Goal: Task Accomplishment & Management: Use online tool/utility

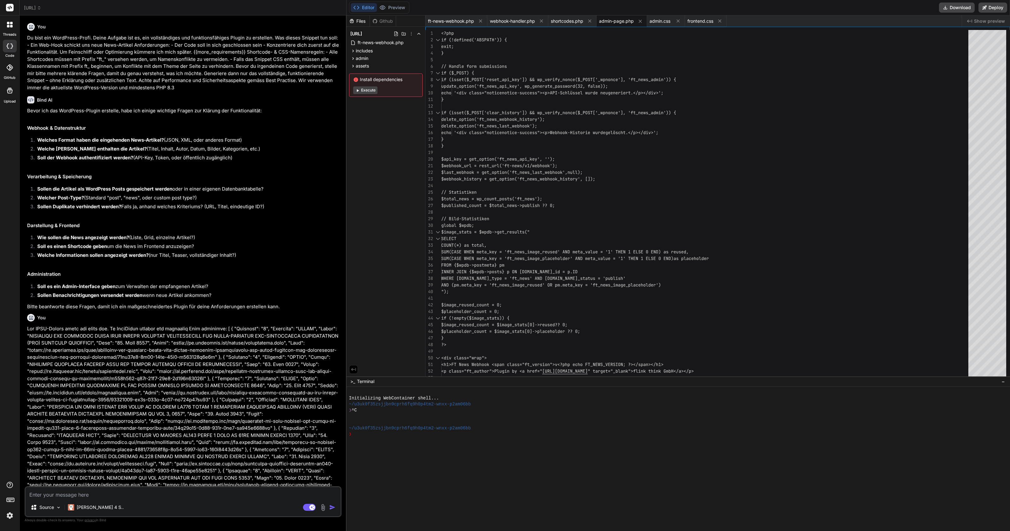
scroll to position [1545, 0]
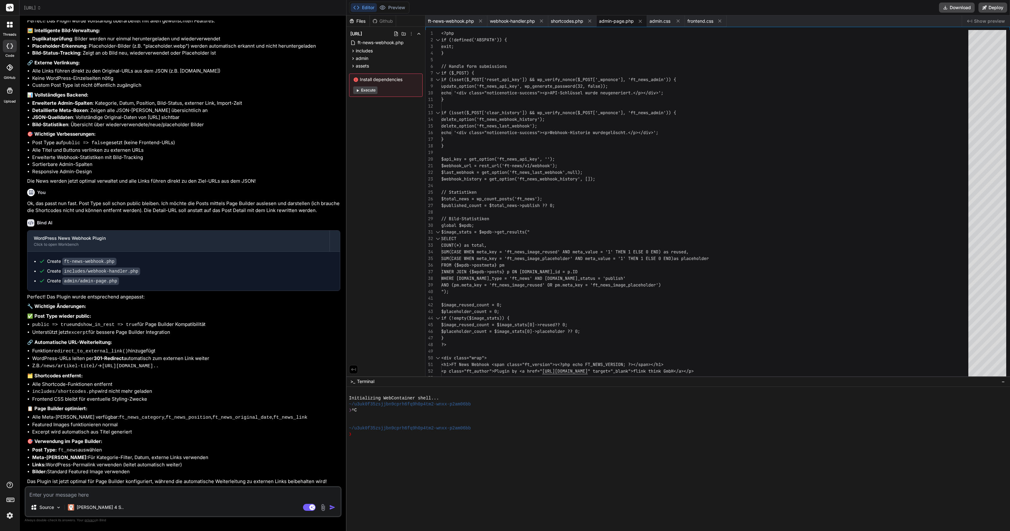
click at [41, 10] on span "[URL]" at bounding box center [32, 8] width 17 height 6
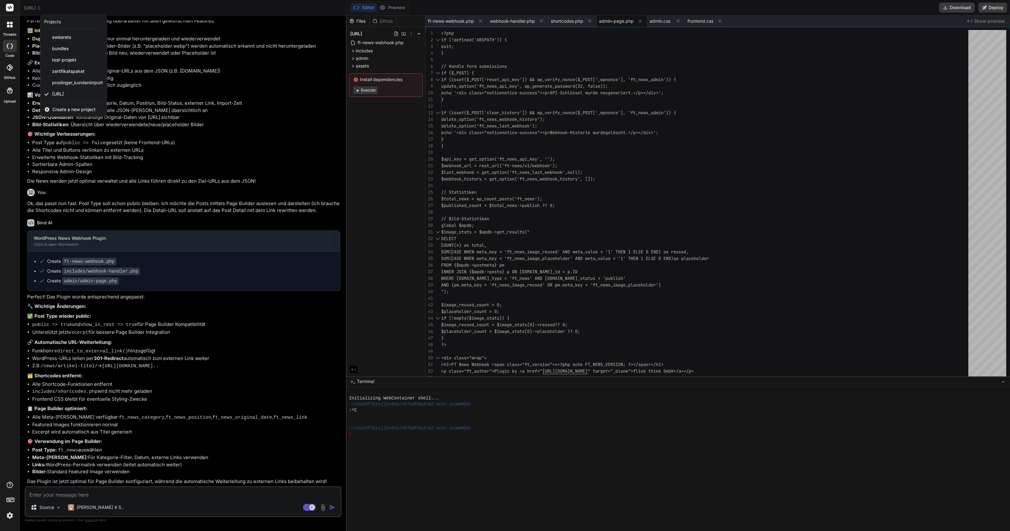
click at [67, 109] on span "Create a new project" at bounding box center [73, 109] width 43 height 6
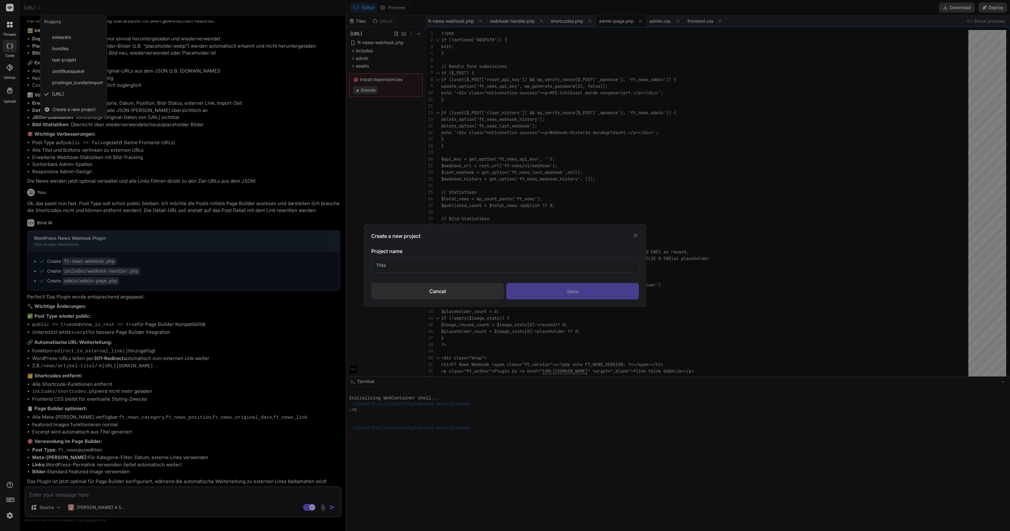
click at [419, 261] on input "text" at bounding box center [505, 265] width 268 height 15
type input "[DEMOGRAPHIC_DATA]"
drag, startPoint x: 560, startPoint y: 289, endPoint x: 563, endPoint y: 287, distance: 4.1
click at [560, 289] on div "Save" at bounding box center [572, 291] width 133 height 16
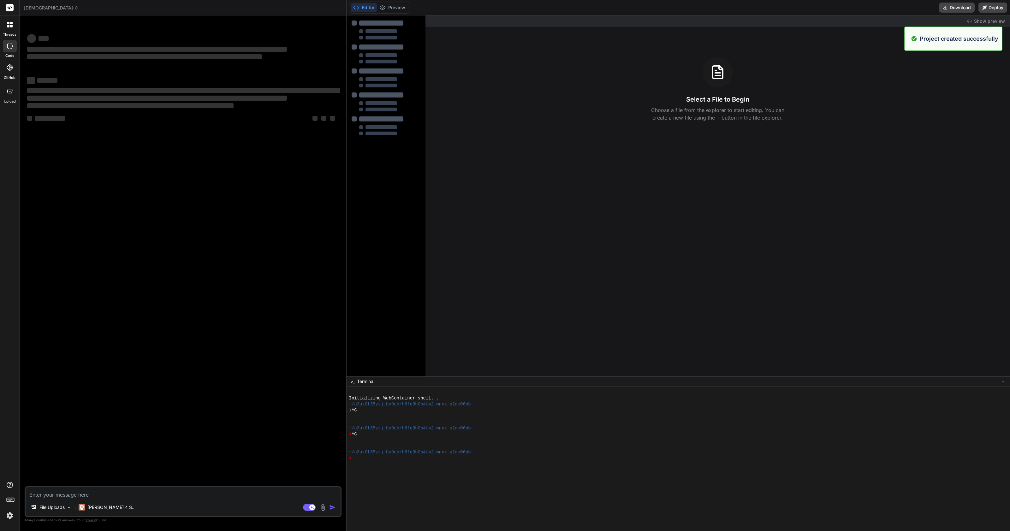
type textarea "x"
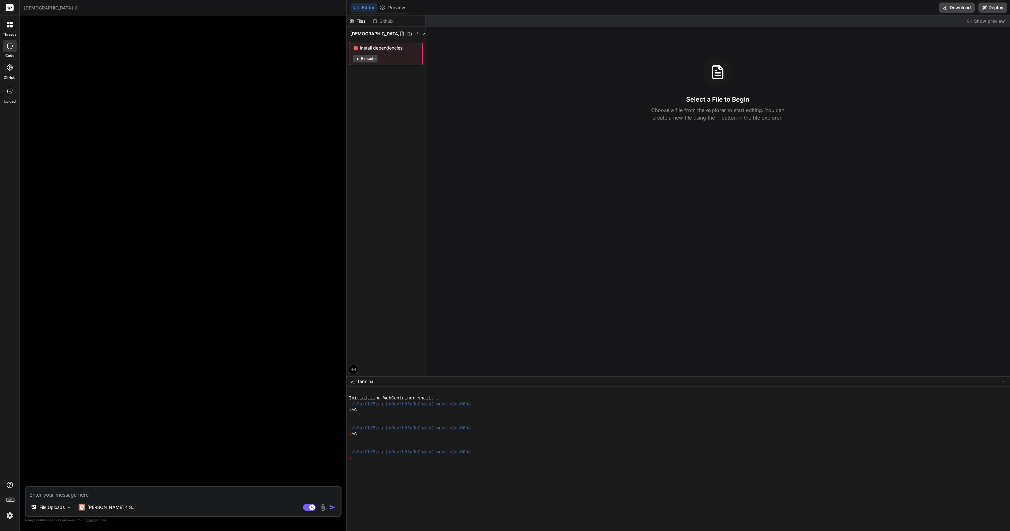
drag, startPoint x: 80, startPoint y: 494, endPoint x: 90, endPoint y: 487, distance: 12.4
click at [80, 494] on textarea at bounding box center [183, 492] width 315 height 11
type textarea "E"
type textarea "x"
type textarea "Er"
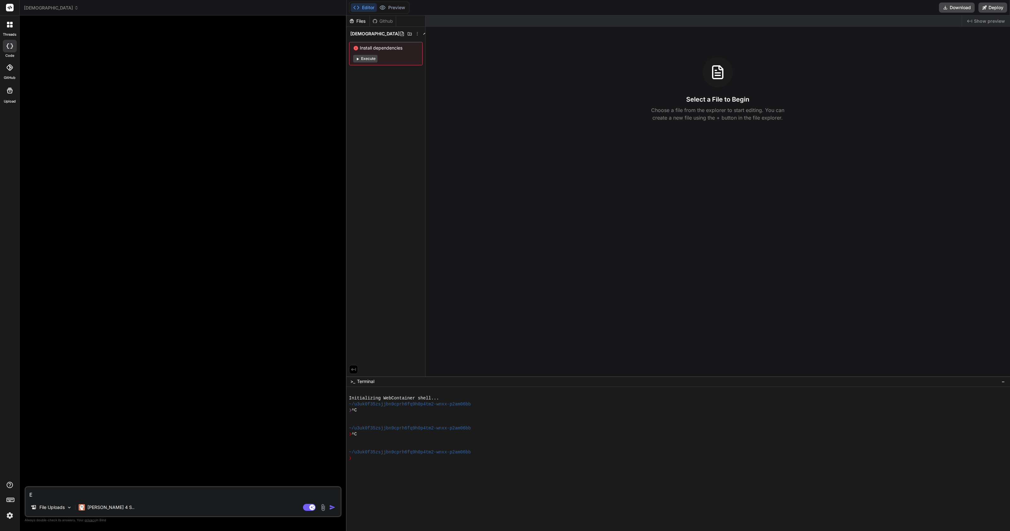
type textarea "x"
type textarea "Ers"
type textarea "x"
type textarea "Erst"
type textarea "x"
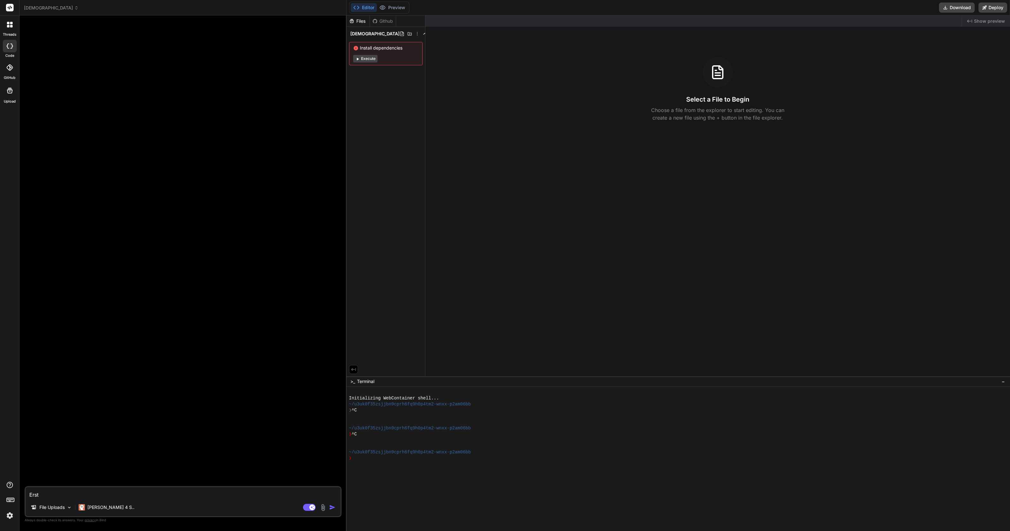
type textarea "Erste"
type textarea "x"
type textarea "Erstel"
type textarea "x"
type textarea "Erstell"
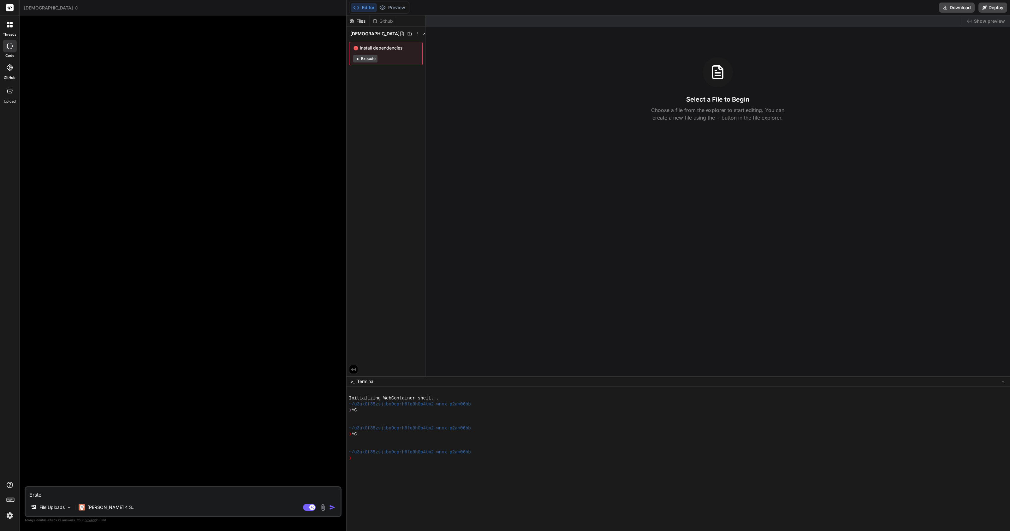
type textarea "x"
type textarea "Erstelle"
type textarea "x"
type textarea "Erstelle"
type textarea "x"
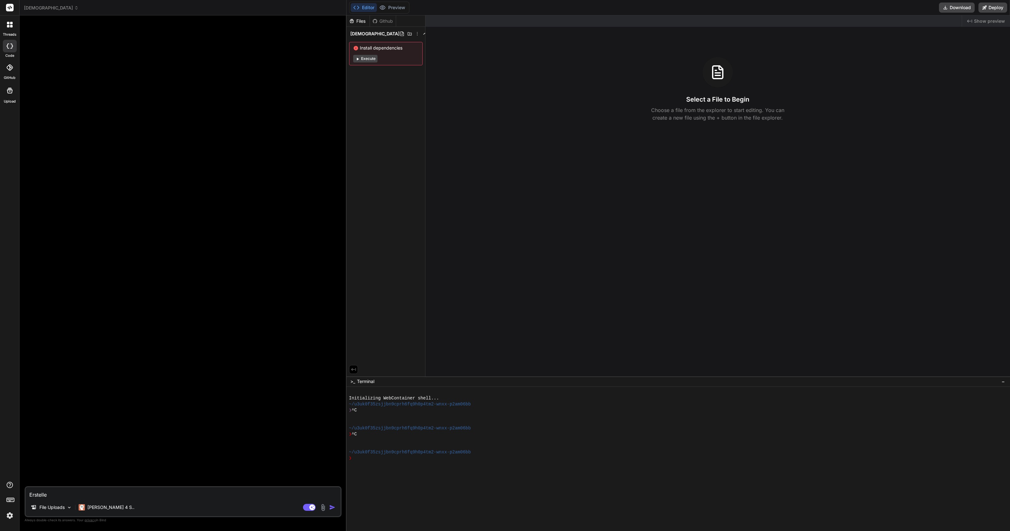
type textarea "Erstelle e"
type textarea "x"
type textarea "Erstelle ei"
type textarea "x"
type textarea "Erstelle ein"
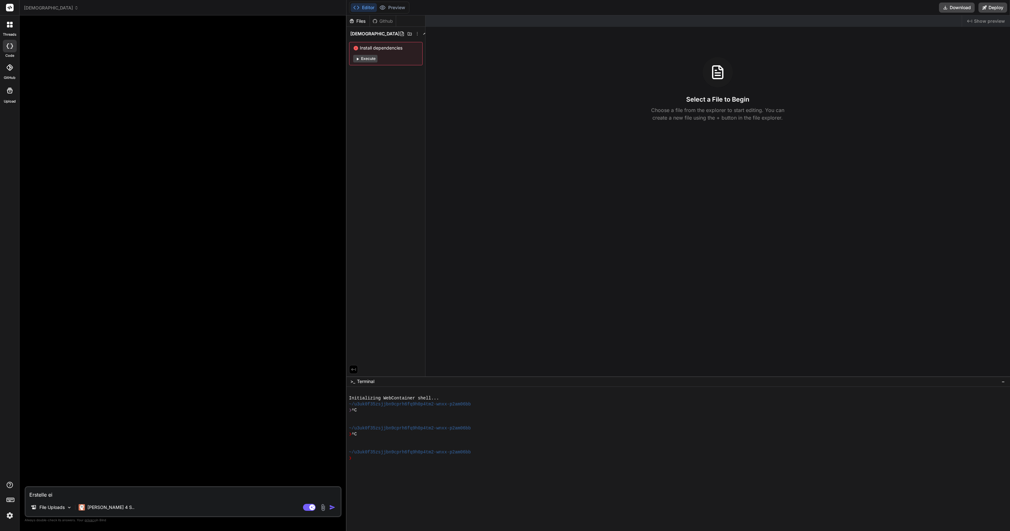
type textarea "x"
type textarea "Erstelle eine"
type textarea "x"
type textarea "Erstelle eine"
type textarea "x"
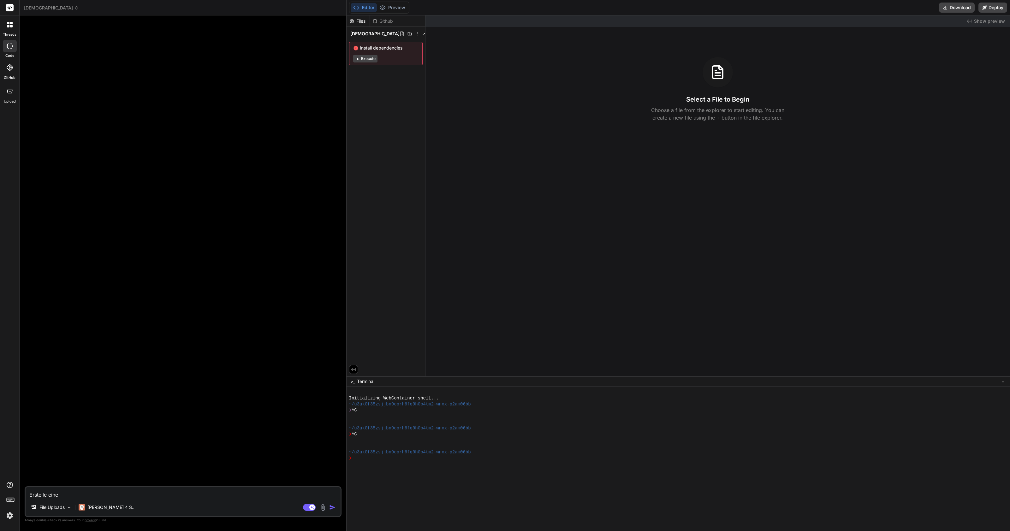
type textarea "Erstelle eine s"
type textarea "x"
type textarea "Erstelle eine sc"
type textarea "x"
type textarea "Erstelle eine sch"
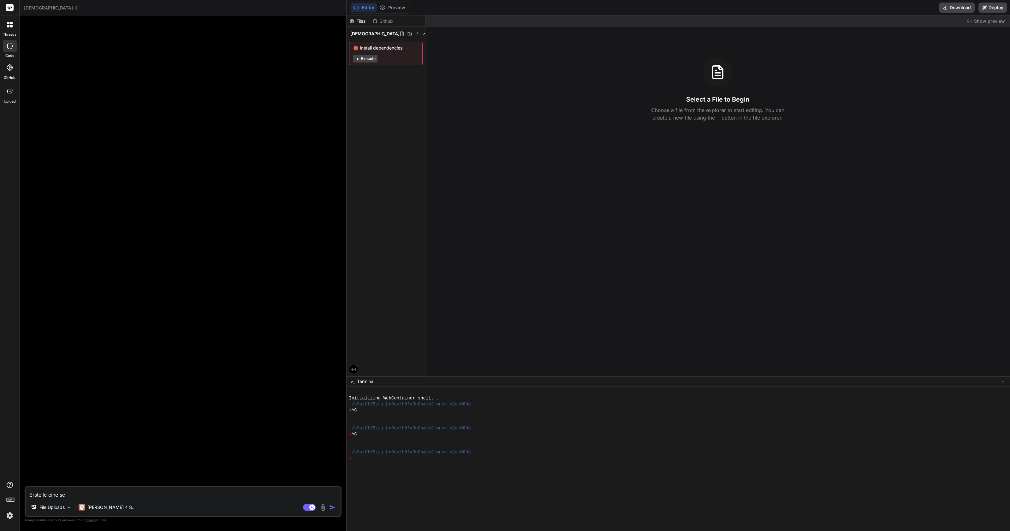
type textarea "x"
type textarea "Erstelle eine schö"
type textarea "x"
type textarea "Erstelle eine schön"
type textarea "x"
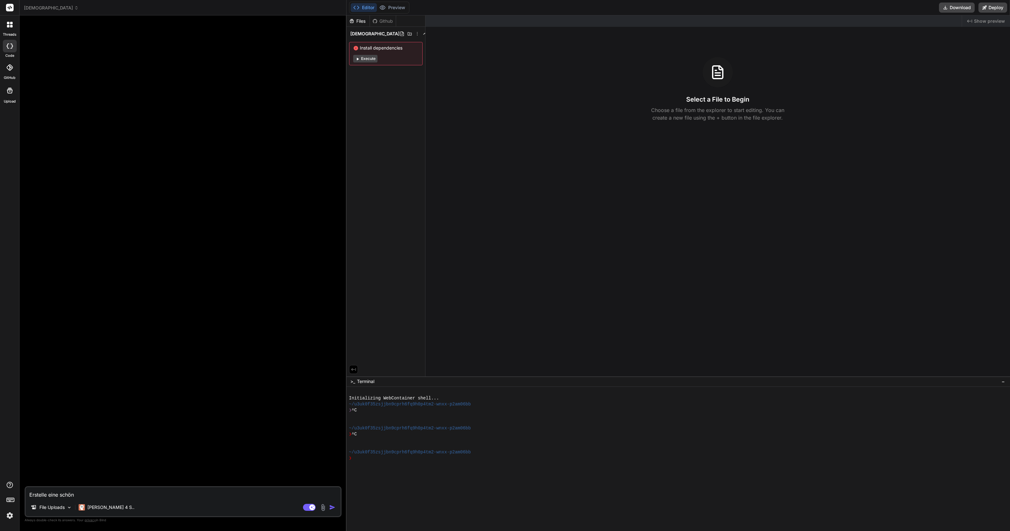
type textarea "Erstelle eine schöne"
type textarea "x"
type textarea "Erstelle eine schöne,"
type textarea "x"
type textarea "Erstelle eine schöne,"
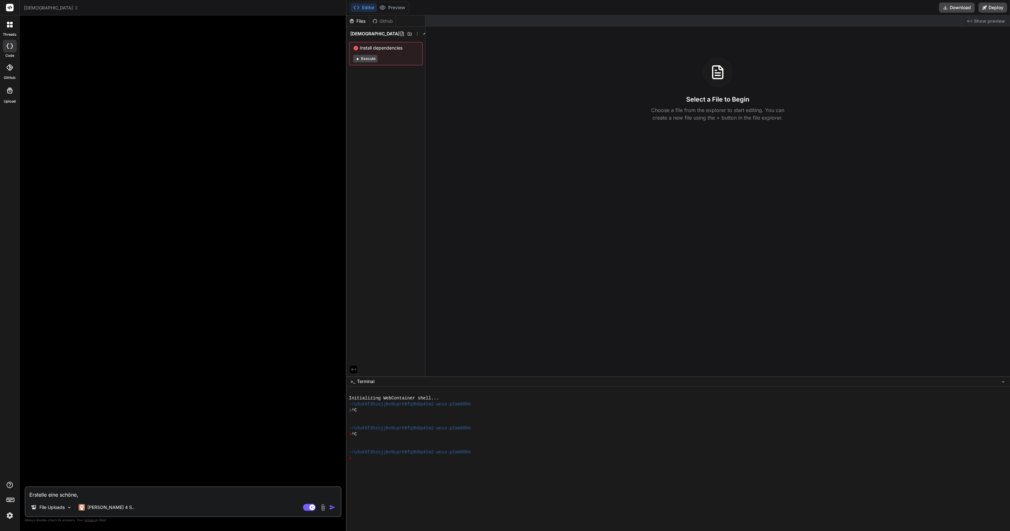
type textarea "x"
type textarea "Erstelle eine schöne,"
type textarea "x"
type textarea "Erstelle eine schöne"
type textarea "x"
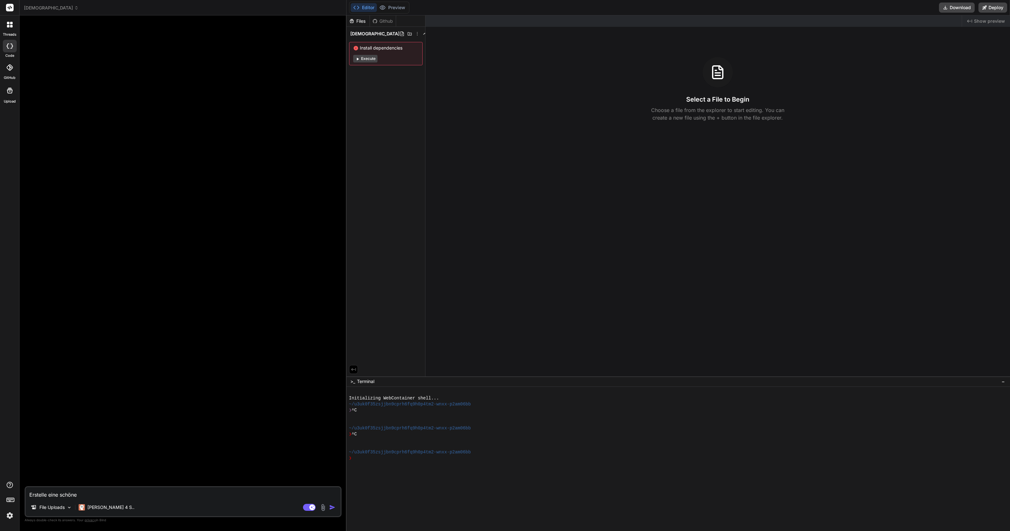
type textarea "Erstelle eine schön"
type textarea "x"
type textarea "Erstelle eine schö"
type textarea "x"
type textarea "Erstelle eine sch"
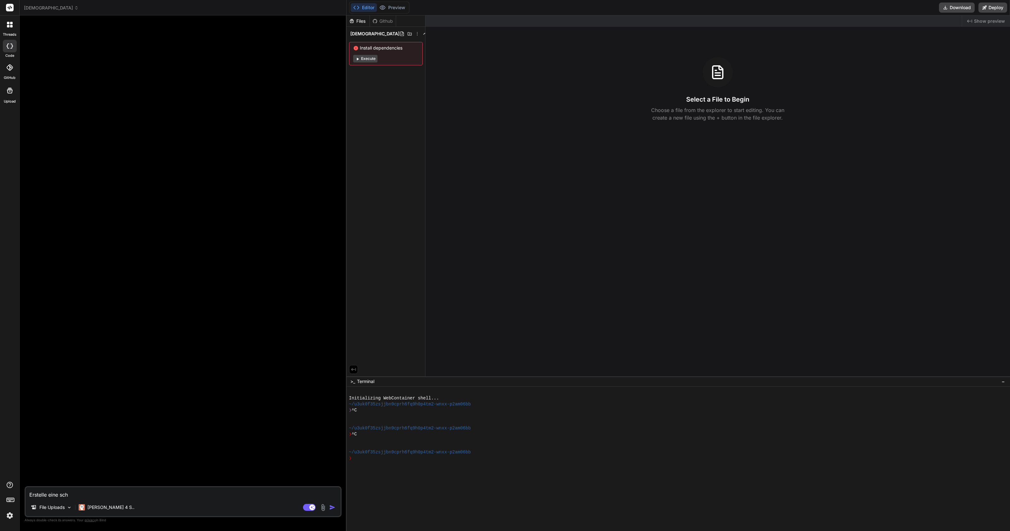
type textarea "x"
type textarea "Erstelle eine sc"
type textarea "x"
type textarea "Erstelle eine s"
type textarea "x"
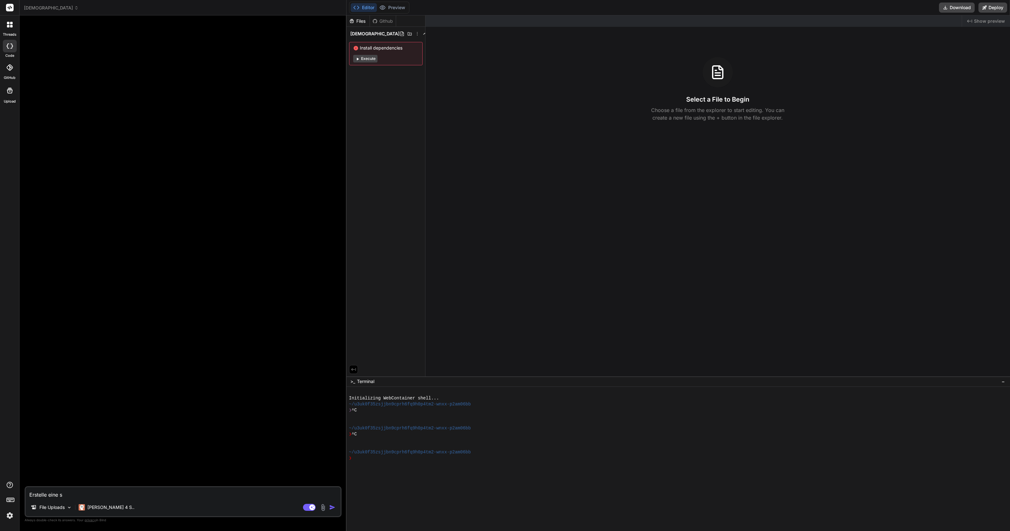
type textarea "Erstelle eine"
type textarea "x"
type textarea "Erstelle eine m"
type textarea "x"
type textarea "Erstelle eine mo"
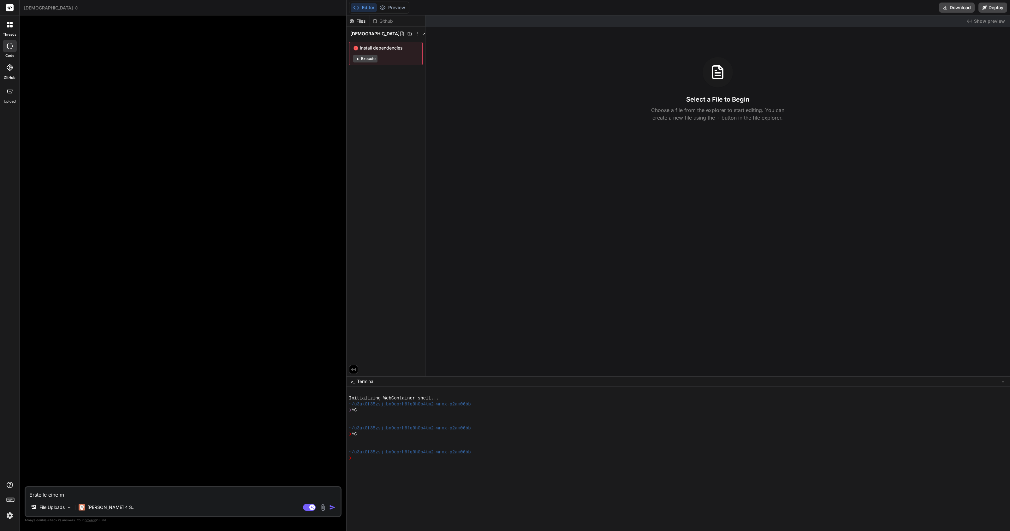
type textarea "x"
type textarea "Erstelle eine mod"
type textarea "x"
type textarea "Erstelle eine mode"
type textarea "x"
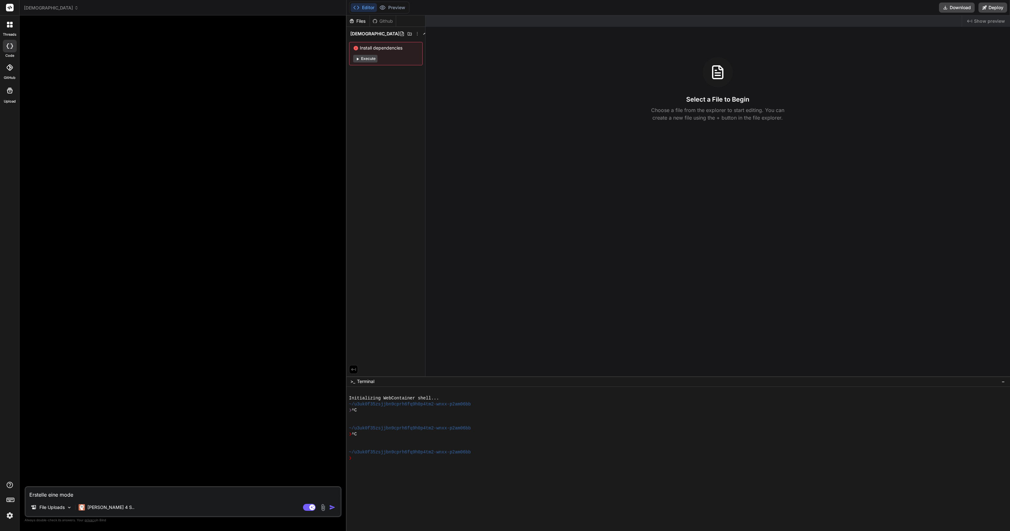
type textarea "Erstelle eine moder"
type textarea "x"
type textarea "Erstelle eine modern"
type textarea "x"
type textarea "Erstelle eine moderne"
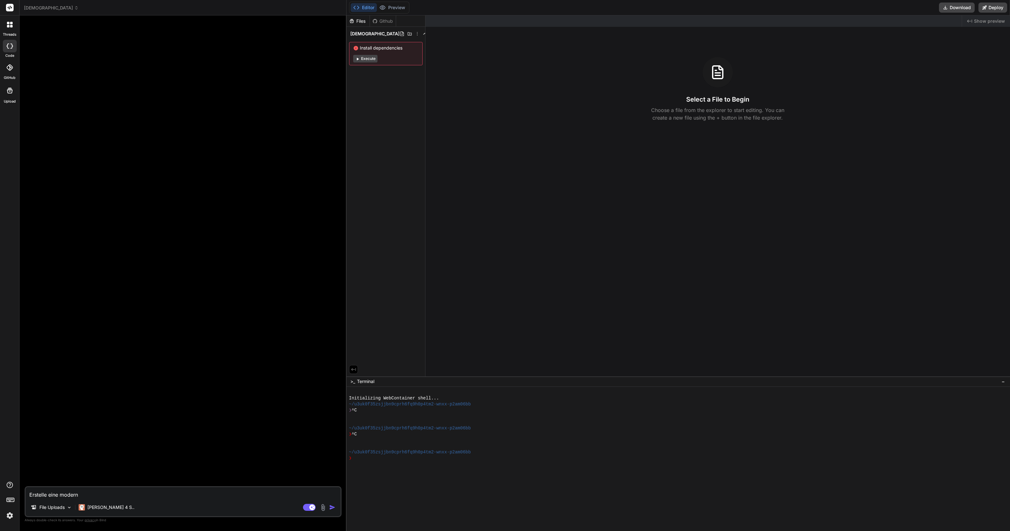
type textarea "x"
type textarea "Erstelle eine moderne"
type textarea "x"
type textarea "Erstelle eine moderne W"
type textarea "x"
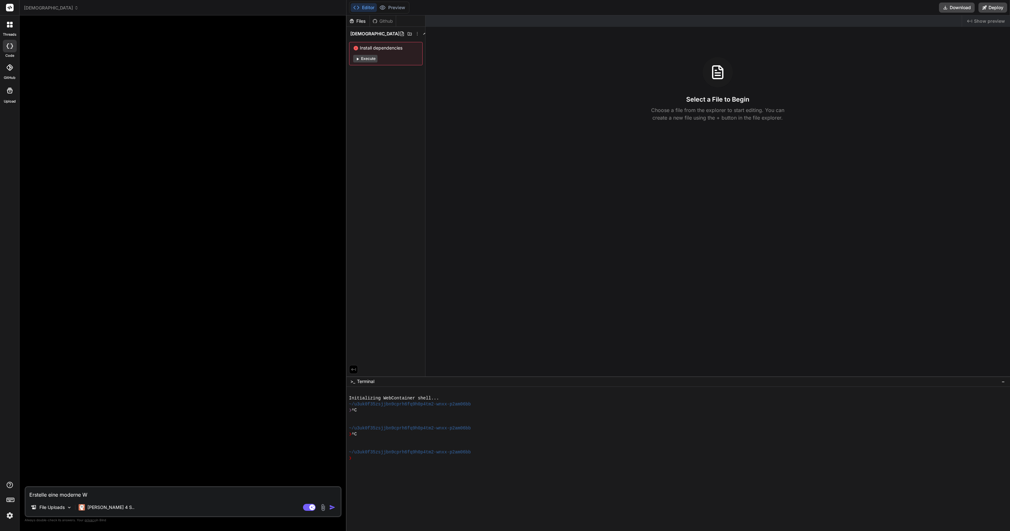
type textarea "Erstelle eine moderne We"
type textarea "x"
type textarea "Erstelle eine moderne Web"
type textarea "x"
type textarea "Erstelle eine moderne Web"
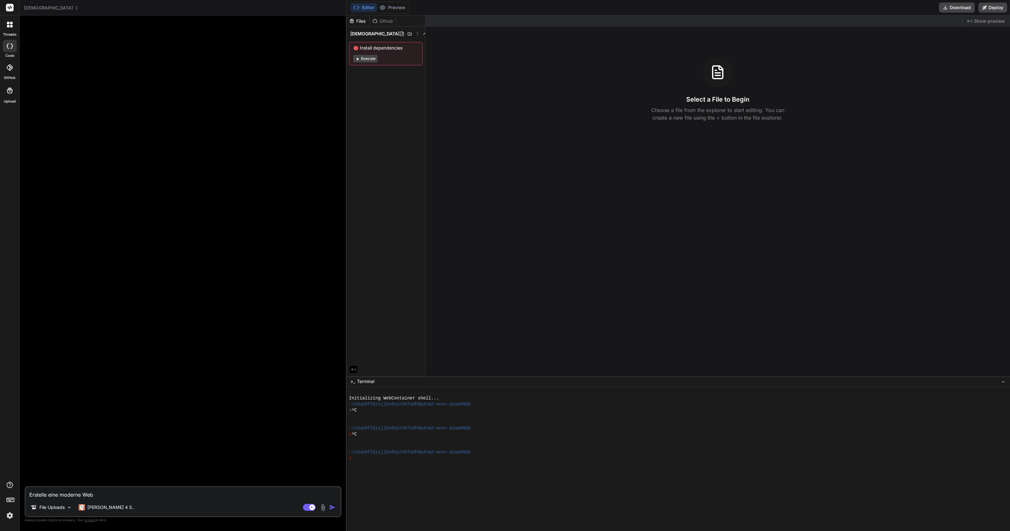
type textarea "x"
type textarea "Erstelle eine moderne Web A"
type textarea "x"
type textarea "Erstelle eine moderne Web Ap"
type textarea "x"
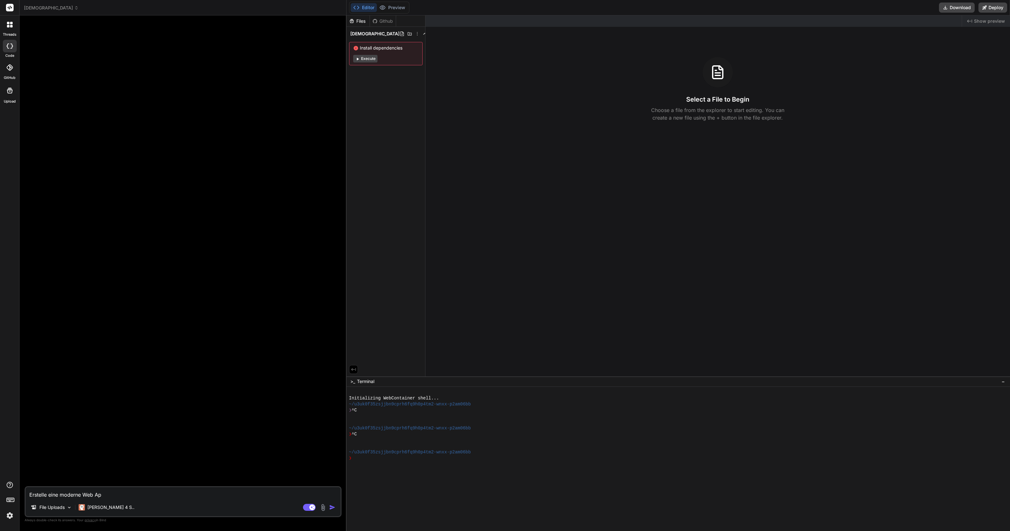
type textarea "Erstelle eine moderne Web App"
type textarea "x"
type textarea "Erstelle eine moderne Web App"
type textarea "x"
type textarea "Erstelle eine moderne Web App f"
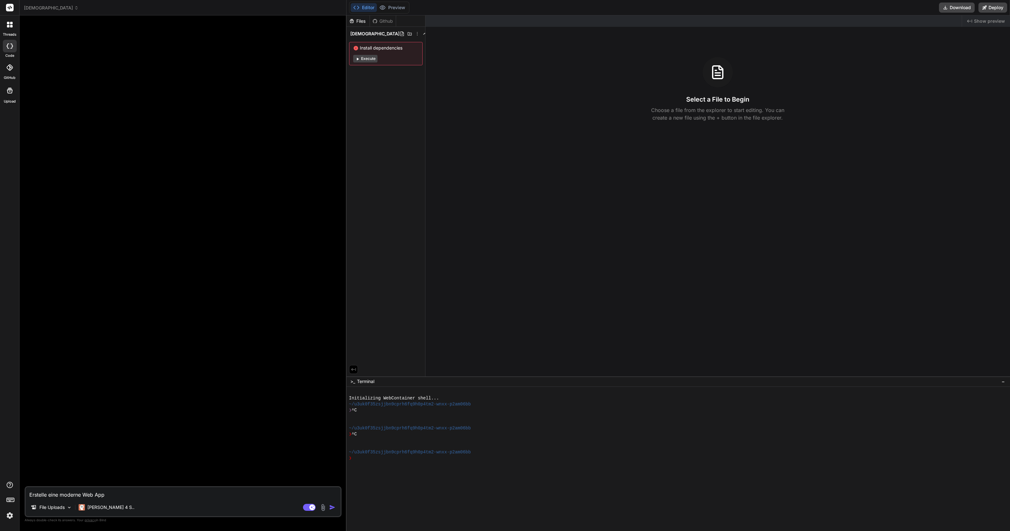
type textarea "x"
type textarea "Erstelle eine moderne Web App fü"
type textarea "x"
type textarea "Erstelle eine moderne Web App für"
type textarea "x"
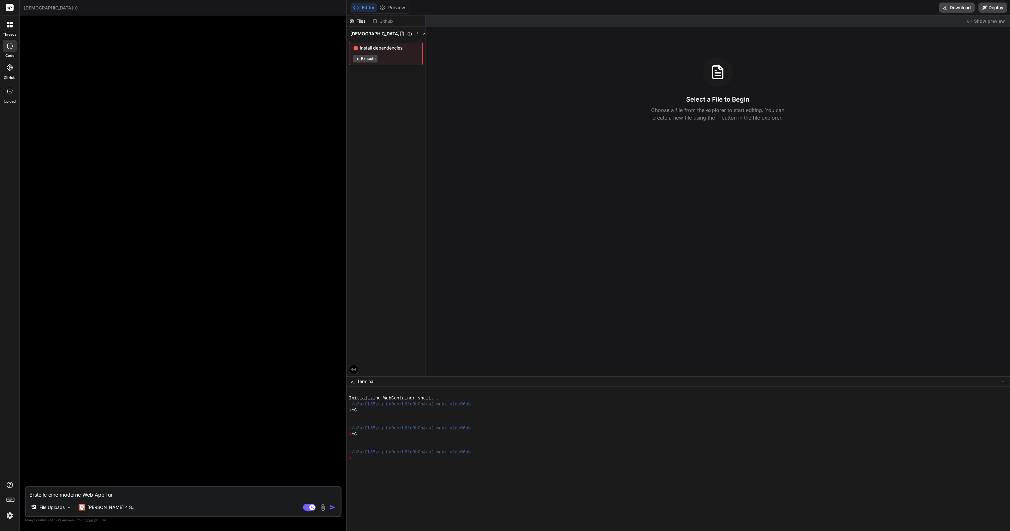
type textarea "Erstelle eine moderne Web App für"
type textarea "x"
type textarea "Erstelle eine moderne Web App für S"
type textarea "x"
type textarea "Erstelle eine moderne Web App für Sm"
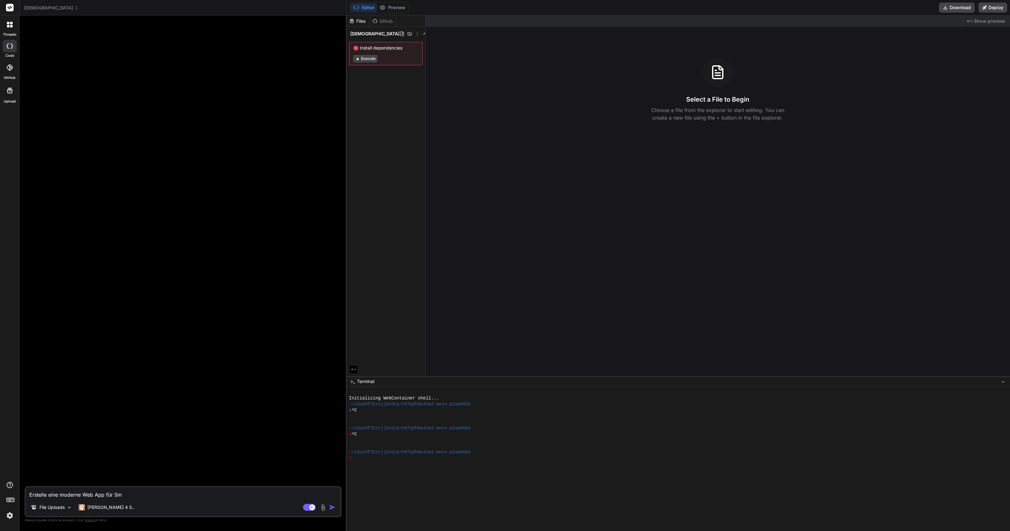
type textarea "x"
type textarea "Erstelle eine moderne Web App für Sma"
type textarea "x"
type textarea "Erstelle eine moderne Web App für Smar"
type textarea "x"
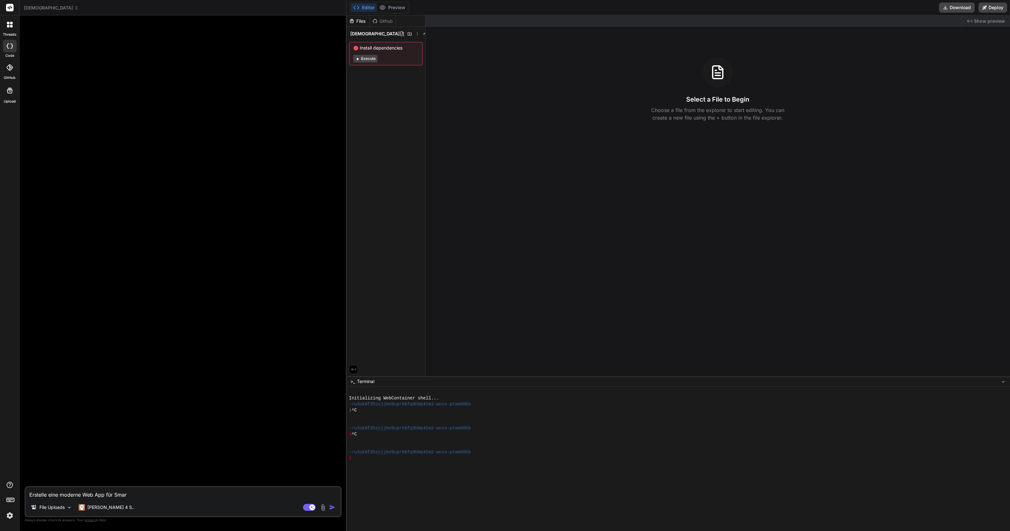
type textarea "Erstelle eine moderne Web App für Smart"
type textarea "x"
type textarea "Erstelle eine moderne Web App für Smartp"
type textarea "x"
type textarea "Erstelle eine moderne Web App für Smartph"
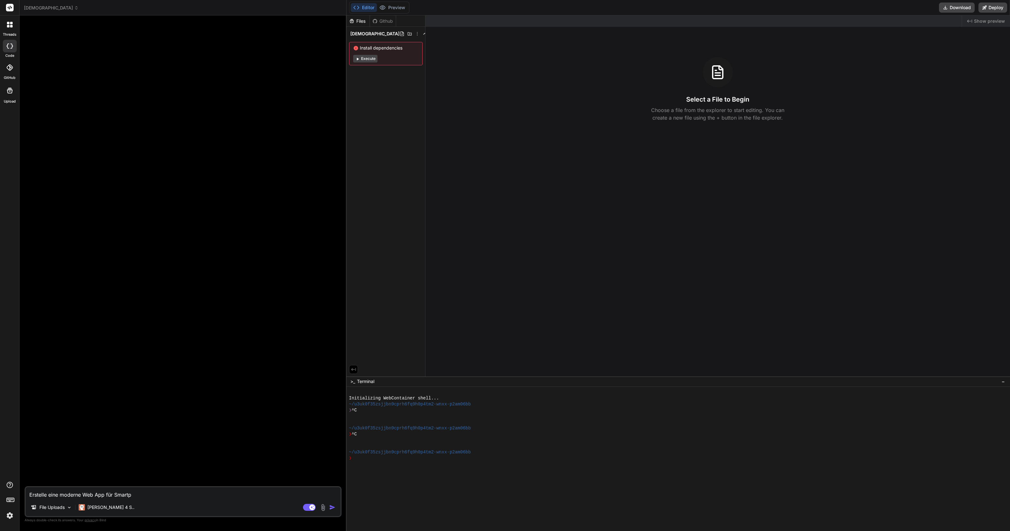
type textarea "x"
type textarea "Erstelle eine moderne Web App für Smartpho"
type textarea "x"
type textarea "Erstelle eine moderne Web App für Smartphon"
type textarea "x"
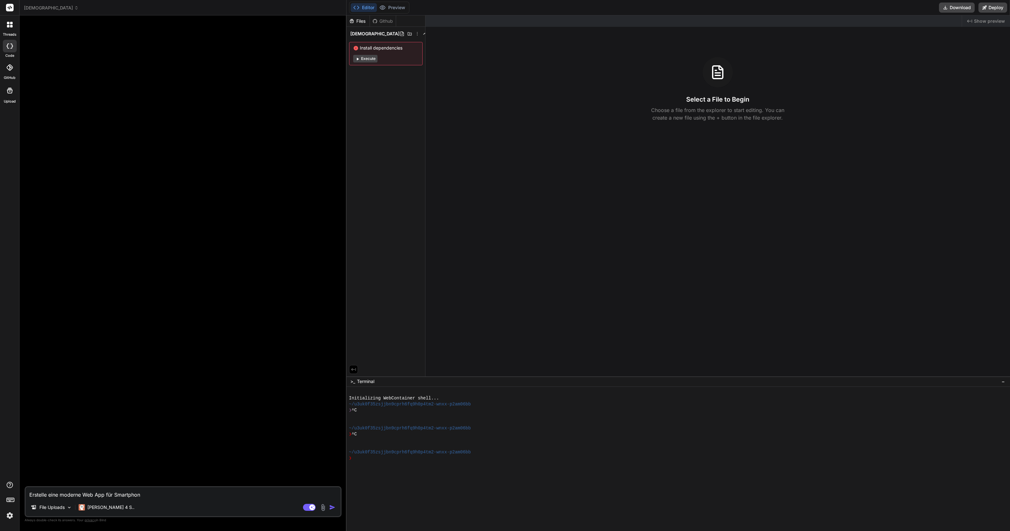
type textarea "Erstelle eine moderne Web App für Smartphone"
type textarea "x"
type textarea "Erstelle eine moderne Web App für Smartphones"
type textarea "x"
type textarea "Erstelle eine moderne Web App für Smartphones"
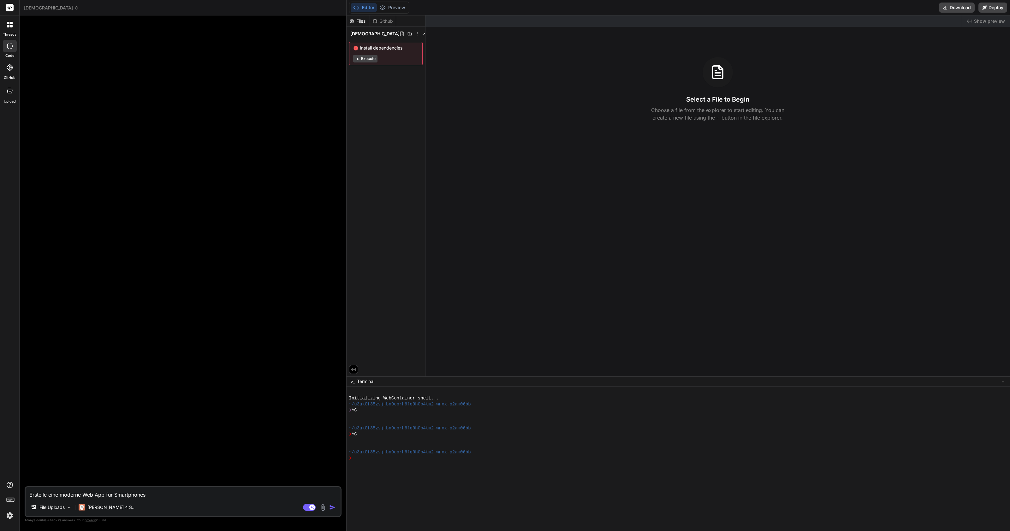
type textarea "x"
type textarea "Erstelle eine moderne Web App für Smartphones b"
type textarea "x"
type textarea "Erstelle eine moderne Web App für Smartphones be"
type textarea "x"
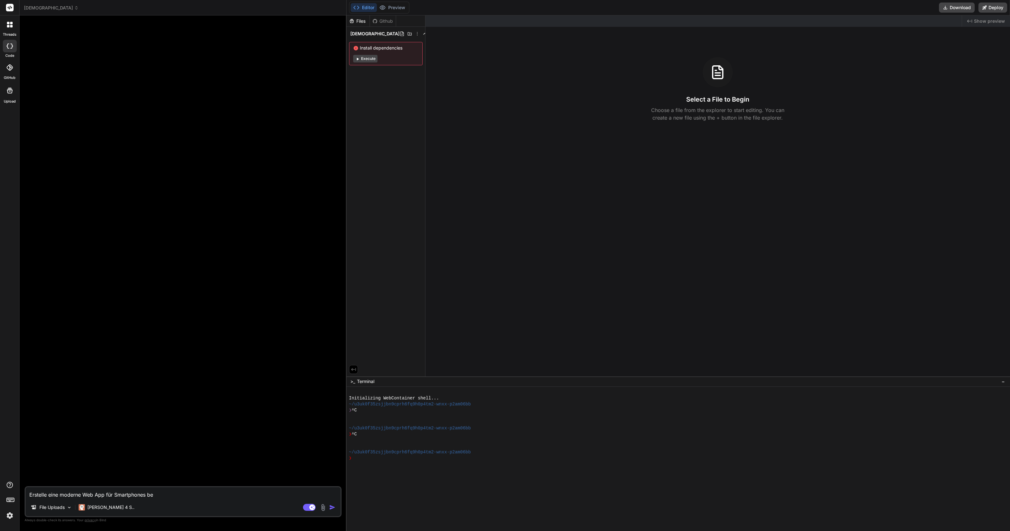
type textarea "Erstelle eine moderne Web App für Smartphones bei"
type textarea "x"
type textarea "Erstelle eine moderne Web App für Smartphones bei"
type textarea "x"
type textarea "Erstelle eine moderne Web App für Smartphones bei d"
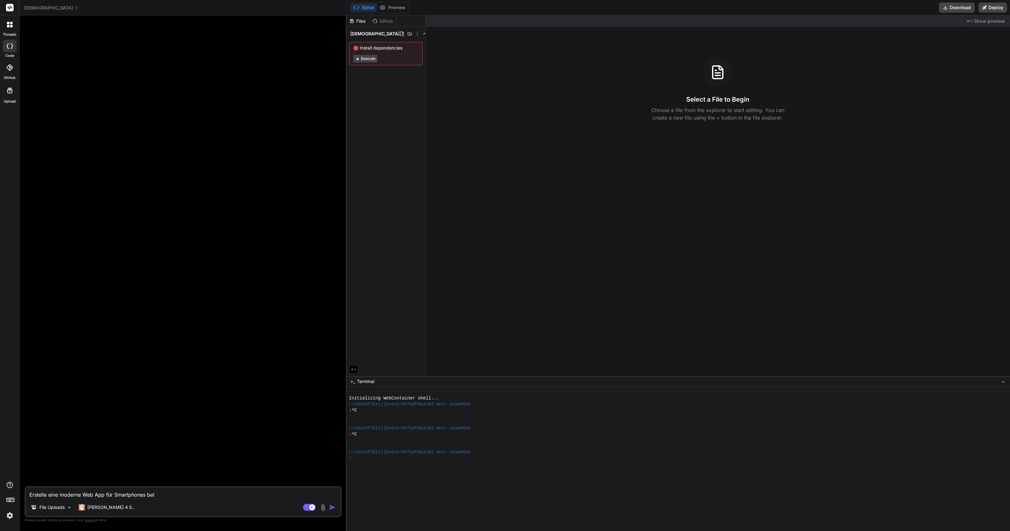
type textarea "x"
type textarea "Erstelle eine moderne Web App für Smartphones bei de"
type textarea "x"
type textarea "Erstelle eine moderne Web App für Smartphones bei dem"
type textarea "x"
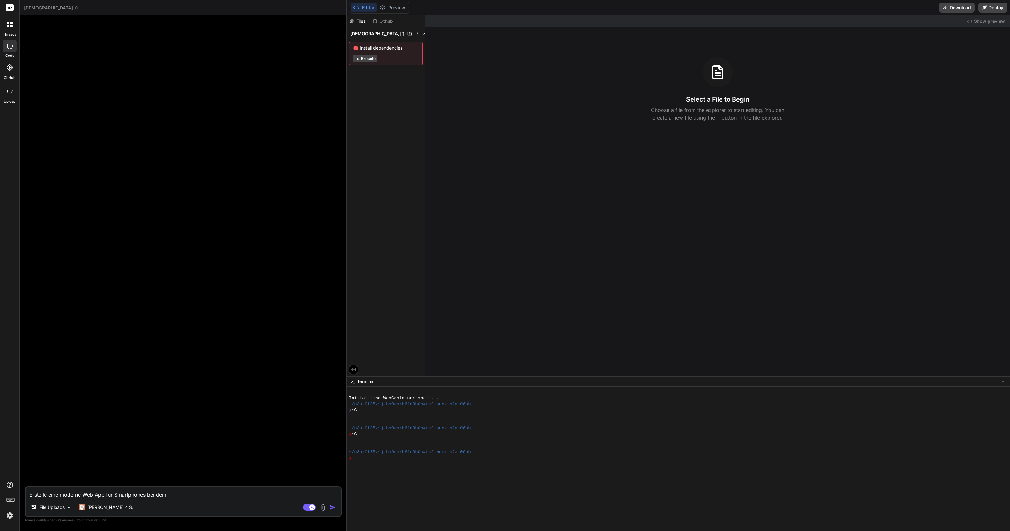
type textarea "Erstelle eine moderne Web App für Smartphones bei dem"
type textarea "x"
type textarea "Erstelle eine moderne Web App für Smartphones bei dem m"
type textarea "x"
type textarea "Erstelle eine moderne Web App für Smartphones bei dem ma"
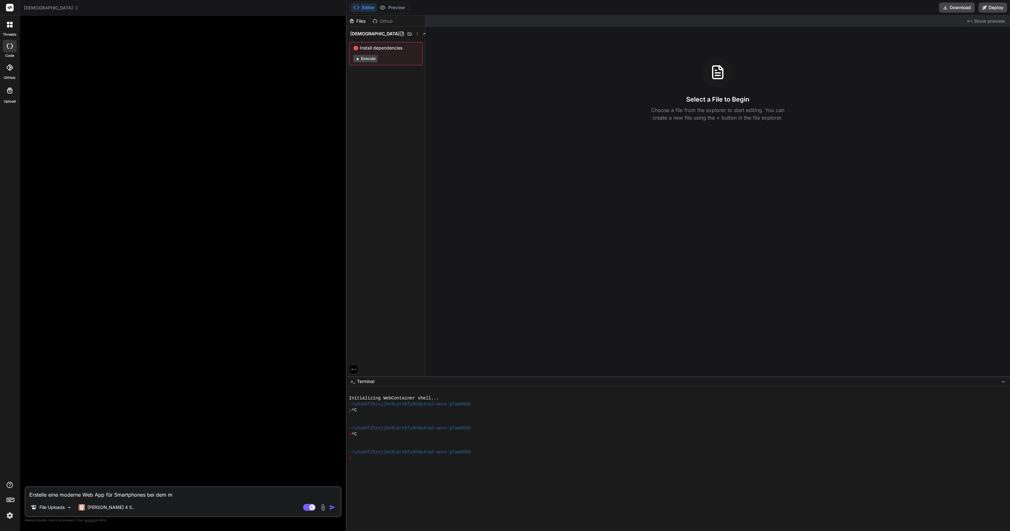
type textarea "x"
type textarea "Erstelle eine moderne Web App für Smartphones bei dem man"
type textarea "x"
type textarea "Erstelle eine moderne Web App für Smartphones bei dem man"
type textarea "x"
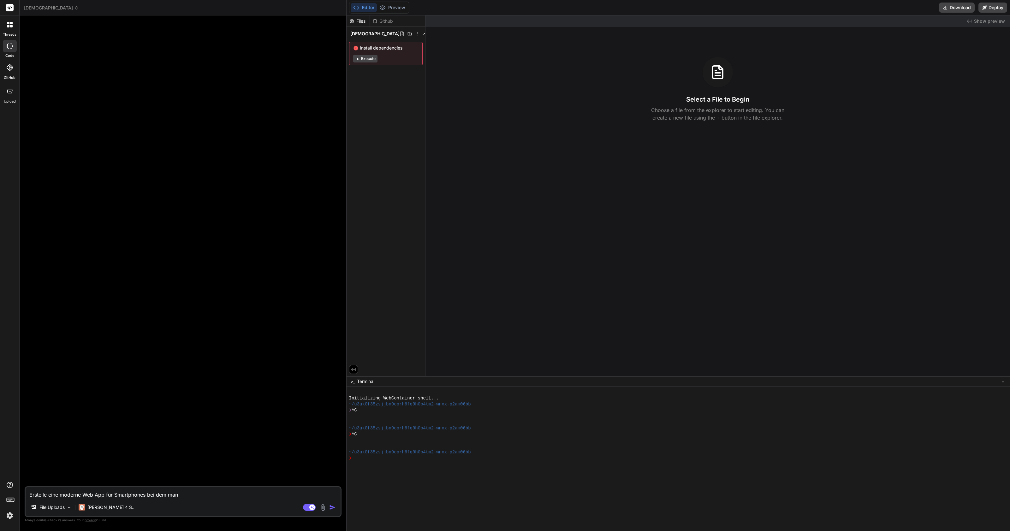
type textarea "Erstelle eine moderne Web App für Smartphones bei dem man B"
type textarea "x"
type textarea "Erstelle eine moderne Web App für Smartphones bei dem man Bi"
type textarea "x"
type textarea "Erstelle eine moderne Web App für Smartphones bei dem man Bib"
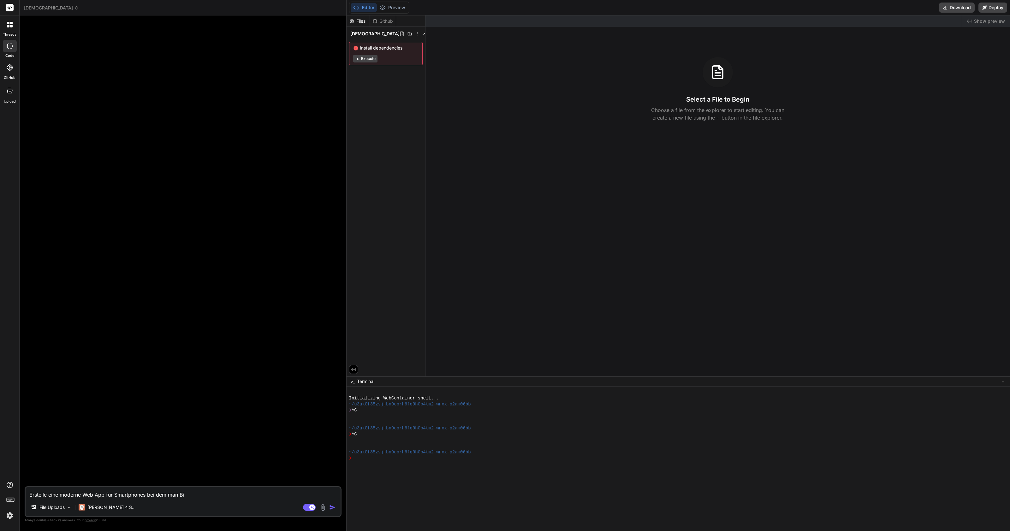
type textarea "x"
type textarea "Erstelle eine moderne Web App für Smartphones bei dem man Bibe"
type textarea "x"
type textarea "Erstelle eine moderne Web App für Smartphones bei dem man [DEMOGRAPHIC_DATA]"
type textarea "x"
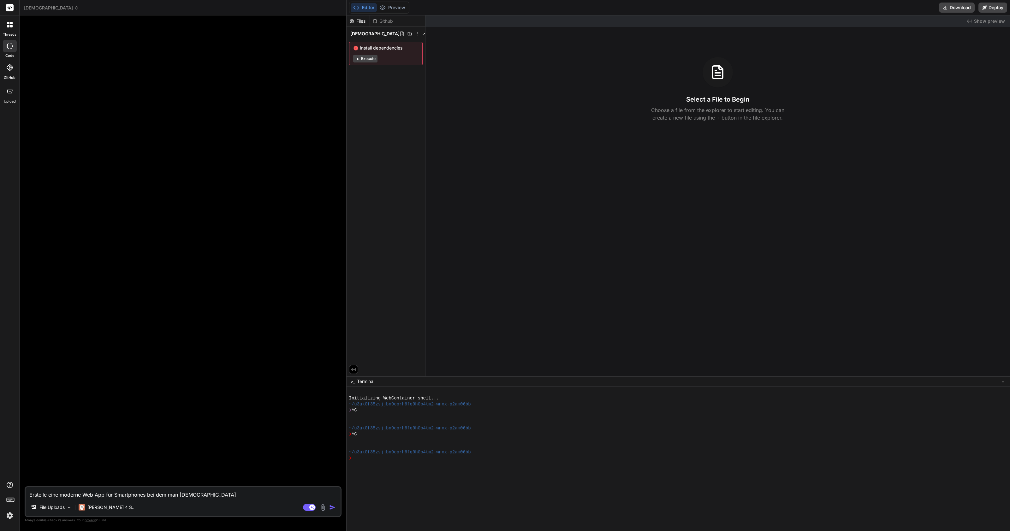
type textarea "Erstelle eine moderne Web App für Smartphones bei dem man [DEMOGRAPHIC_DATA]"
type textarea "x"
type textarea "Erstelle eine moderne Web App für Smartphones bei dem man [DEMOGRAPHIC_DATA]"
type textarea "x"
type textarea "Erstelle eine moderne Web App für Smartphones bei dem man [DEMOGRAPHIC_DATA]"
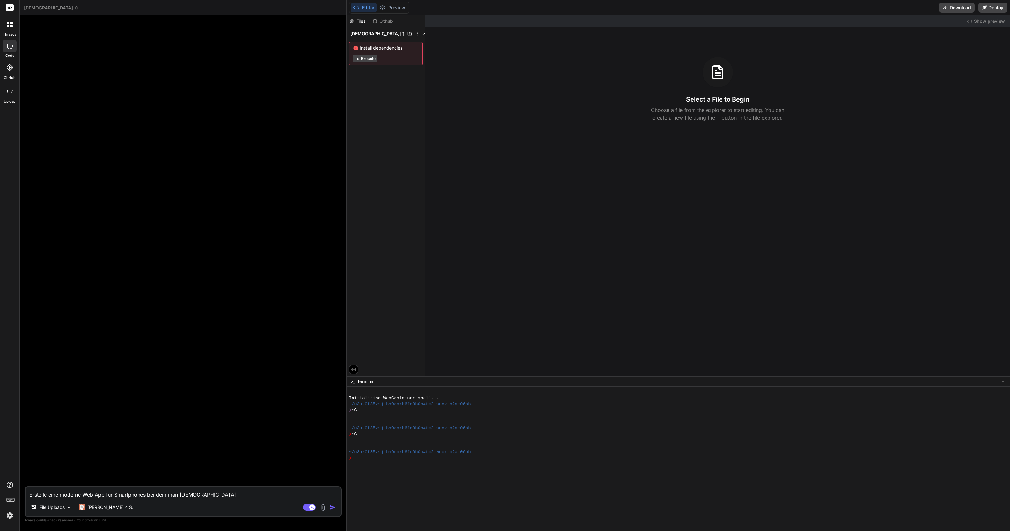
type textarea "x"
type textarea "Erstelle eine moderne Web App für Smartphones bei dem man [DEMOGRAPHIC_DATA]"
type textarea "x"
type textarea "Erstelle eine moderne Web App für Smartphones bei dem man [DEMOGRAPHIC_DATA]"
type textarea "x"
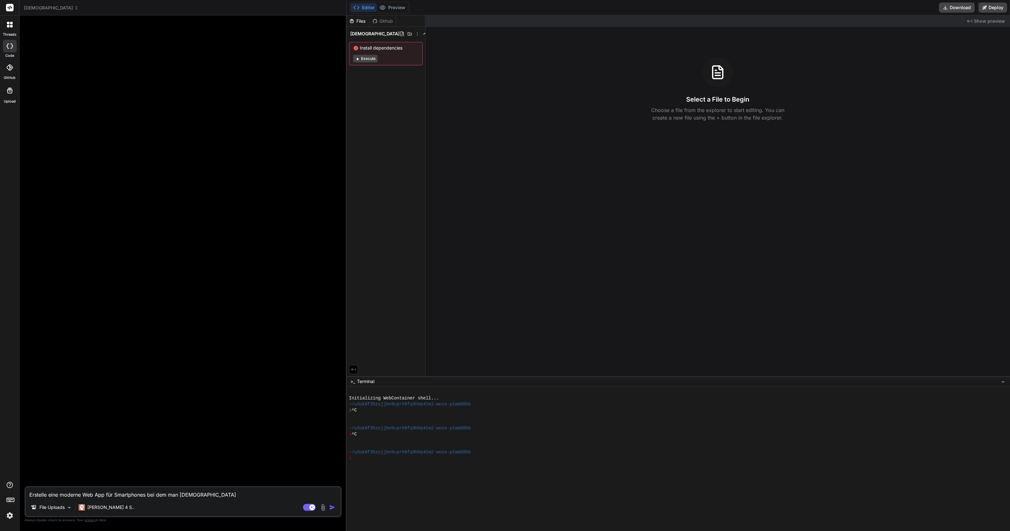
type textarea "Erstelle eine moderne Web App für Smartphones bei dem man [DEMOGRAPHIC_DATA]"
type textarea "x"
type textarea "Erstelle eine moderne Web App für Smartphones bei dem man [DEMOGRAPHIC_DATA] a"
type textarea "x"
type textarea "Erstelle eine moderne Web App für Smartphones bei dem man [DEMOGRAPHIC_DATA] an"
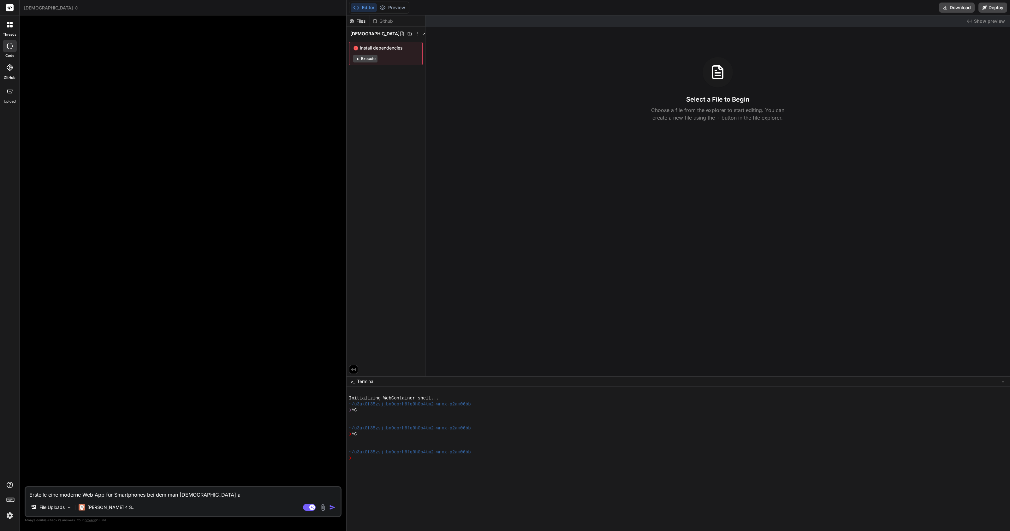
type textarea "x"
type textarea "Erstelle eine moderne Web App für Smartphones bei dem man [DEMOGRAPHIC_DATA] anh"
type textarea "x"
type textarea "Erstelle eine moderne Web App für Smartphones bei dem man [DEMOGRAPHIC_DATA] an…"
type textarea "x"
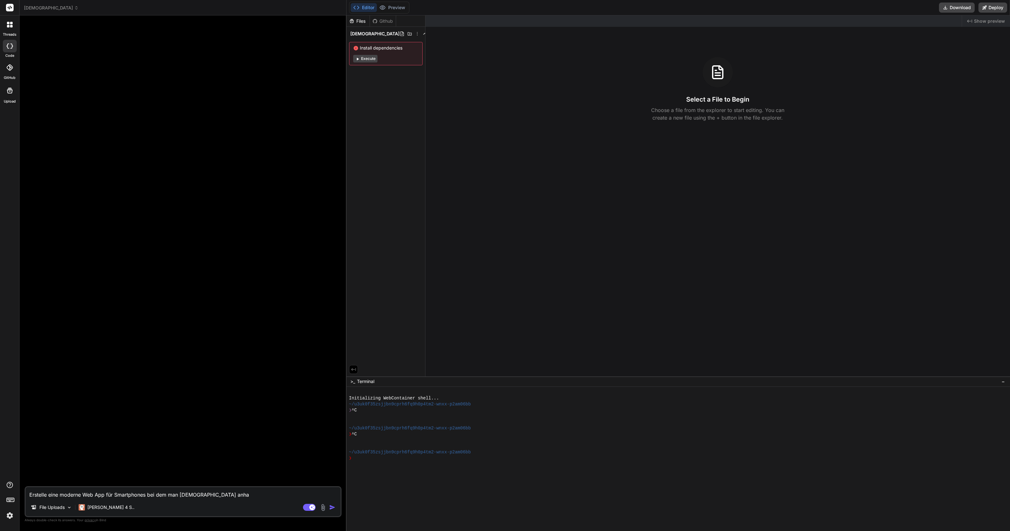
type textarea "Erstelle eine moderne Web App für Smartphones bei dem man [DEMOGRAPHIC_DATA] an…"
type textarea "x"
type textarea "Erstelle eine moderne Web App für Smartphones bei dem man [DEMOGRAPHIC_DATA] an…"
type textarea "x"
type textarea "Erstelle eine moderne Web App für Smartphones bei dem man [DEMOGRAPHIC_DATA] an…"
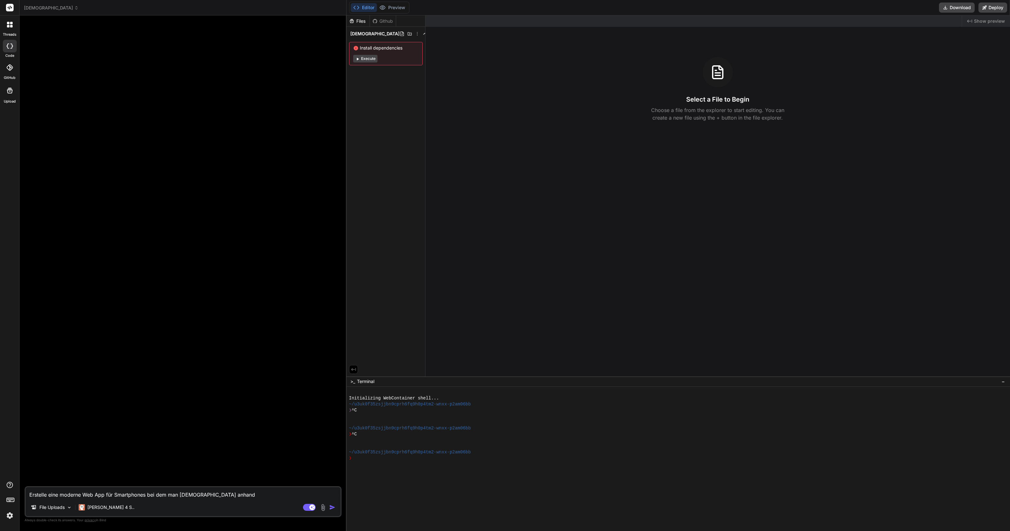
type textarea "x"
type textarea "Erstelle eine moderne Web App für Smartphones bei dem man [DEMOGRAPHIC_DATA] an…"
type textarea "x"
type textarea "Erstelle eine moderne Web App für Smartphones bei dem man [DEMOGRAPHIC_DATA] an…"
type textarea "x"
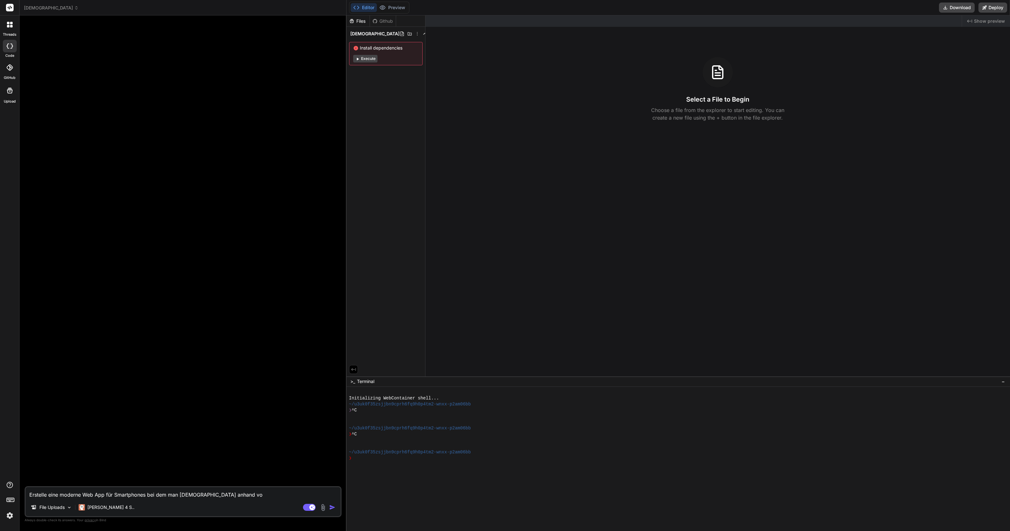
type textarea "Erstelle eine moderne Web App für Smartphones bei dem man [DEMOGRAPHIC_DATA] an…"
type textarea "x"
type textarea "Erstelle eine moderne Web App für Smartphones bei dem man [DEMOGRAPHIC_DATA] an…"
type textarea "x"
type textarea "Erstelle eine moderne Web App für Smartphones bei dem man [DEMOGRAPHIC_DATA] an…"
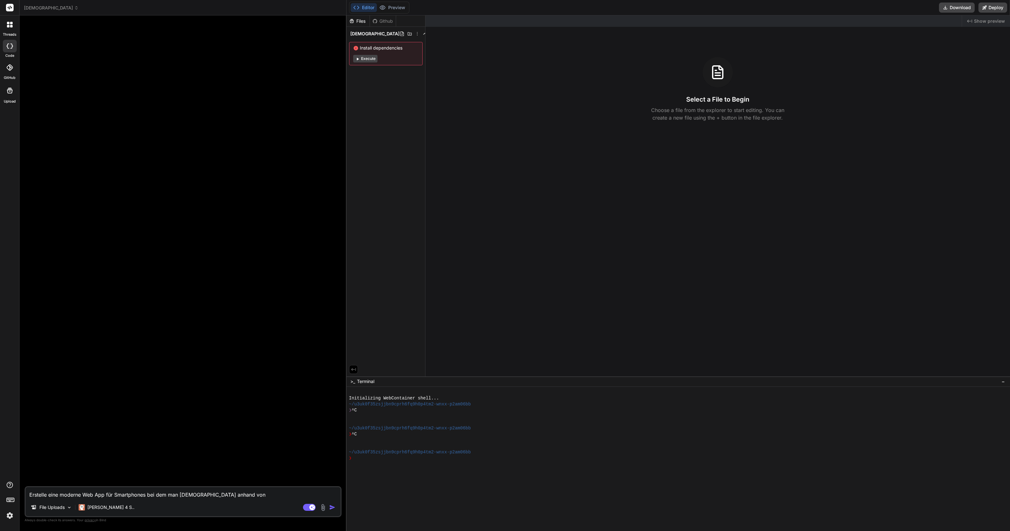
type textarea "x"
type textarea "Erstelle eine moderne Web App für Smartphones bei dem man [DEMOGRAPHIC_DATA] an…"
type textarea "x"
type textarea "Erstelle eine moderne Web App für Smartphones bei dem man [DEMOGRAPHIC_DATA] an…"
type textarea "x"
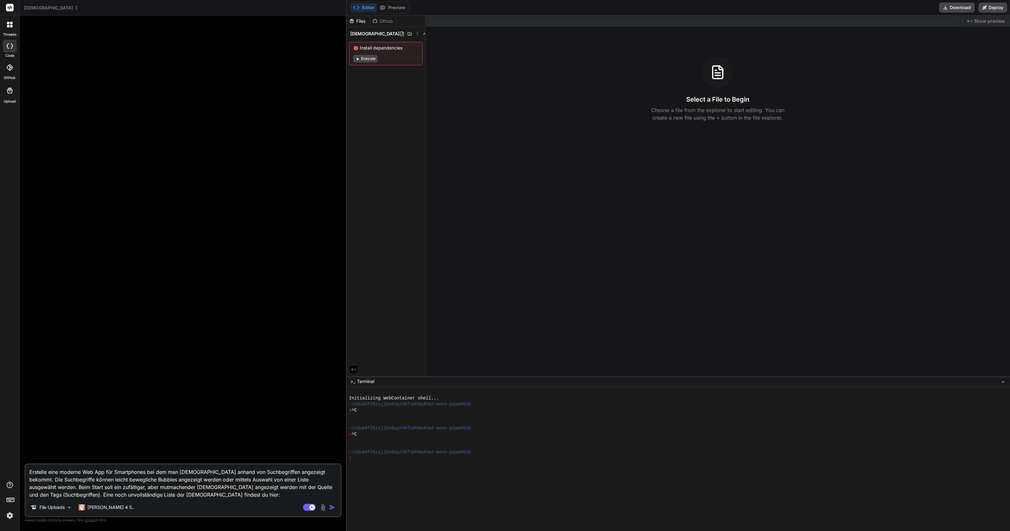
paste textarea "[URL][DOMAIN_NAME]"
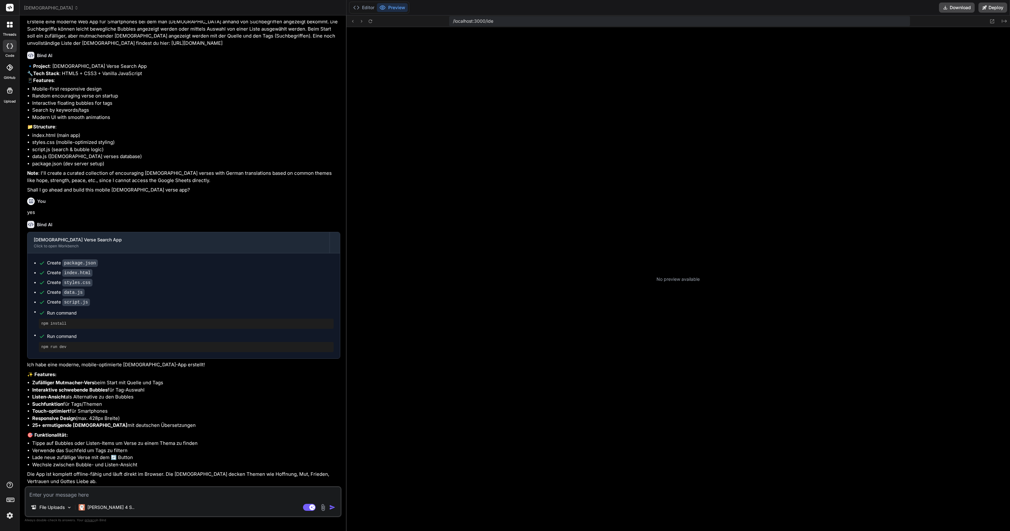
scroll to position [492, 0]
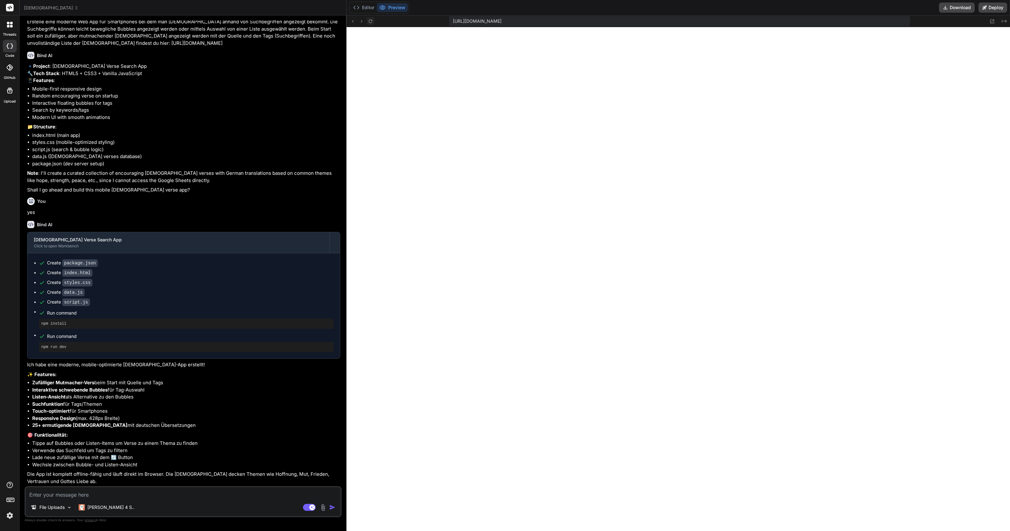
click at [372, 22] on icon at bounding box center [370, 21] width 5 height 5
click at [372, 21] on icon at bounding box center [370, 21] width 5 height 5
click at [368, 8] on button "Editor" at bounding box center [364, 7] width 26 height 9
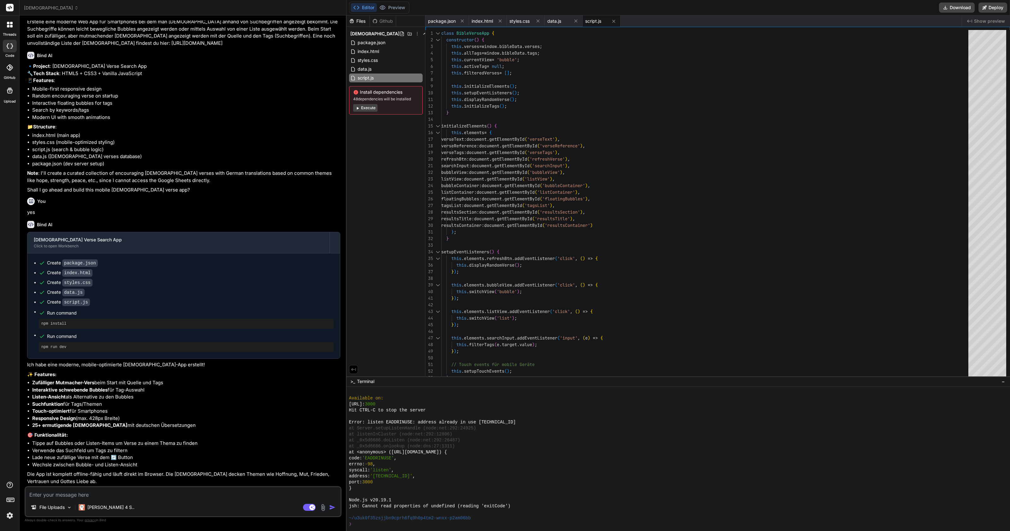
click at [367, 108] on button "Execute" at bounding box center [365, 108] width 24 height 8
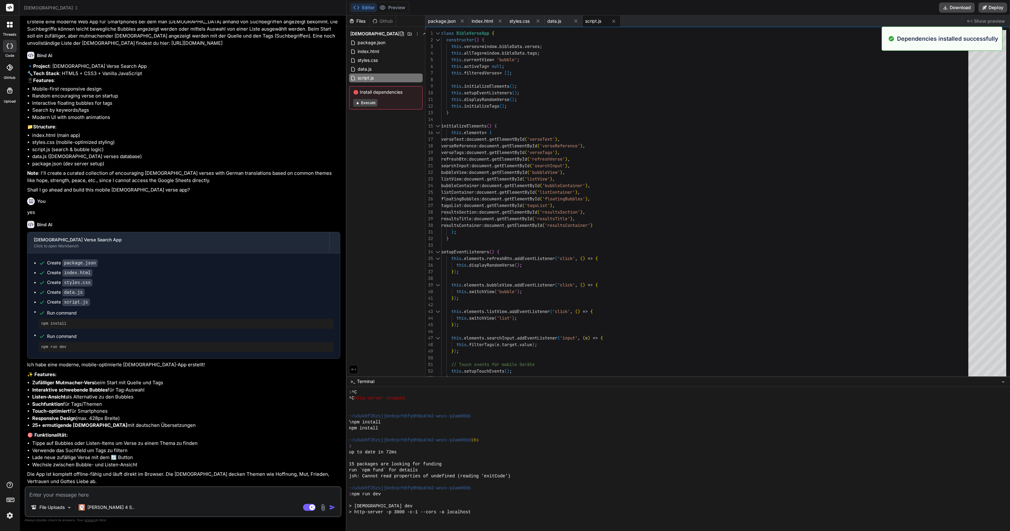
scroll to position [732, 0]
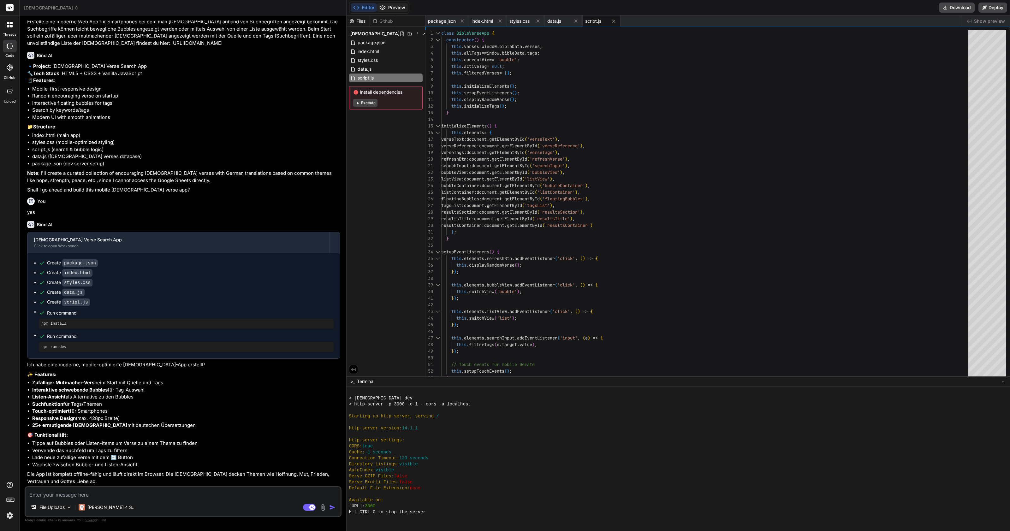
click at [388, 9] on button "Preview" at bounding box center [392, 7] width 31 height 9
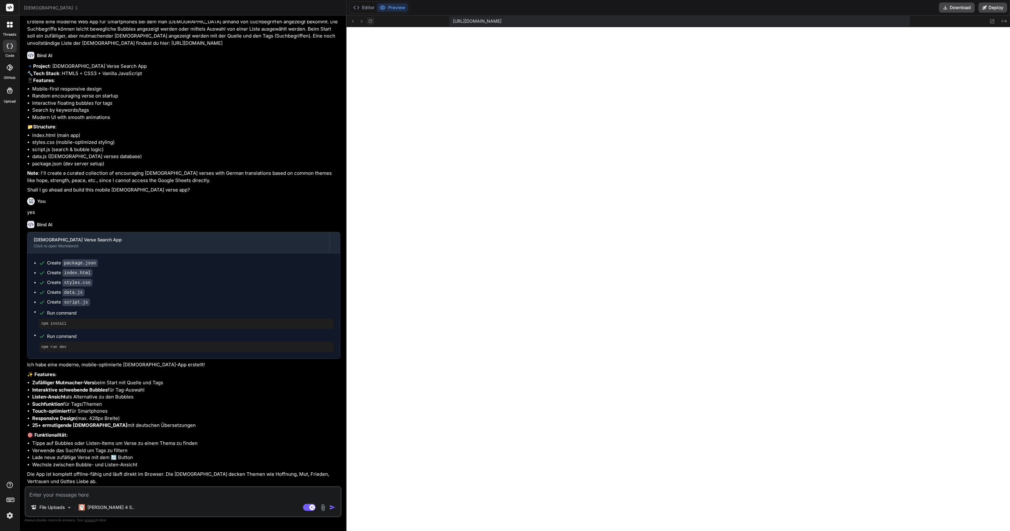
click at [373, 20] on button at bounding box center [371, 21] width 8 height 8
click at [466, 22] on span "[URL][DOMAIN_NAME]" at bounding box center [477, 21] width 49 height 6
click at [502, 22] on span "[URL][DOMAIN_NAME]" at bounding box center [477, 21] width 49 height 6
drag, startPoint x: 685, startPoint y: 20, endPoint x: 795, endPoint y: 28, distance: 110.1
click at [1002, 21] on icon at bounding box center [1004, 21] width 5 height 3
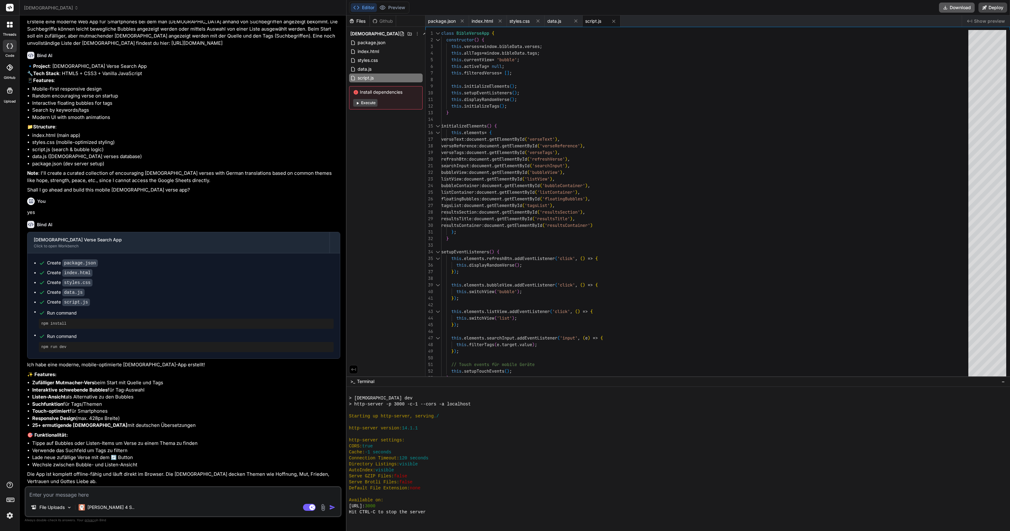
click at [966, 10] on button "Download" at bounding box center [957, 8] width 36 height 10
click at [99, 496] on textarea at bounding box center [183, 492] width 315 height 11
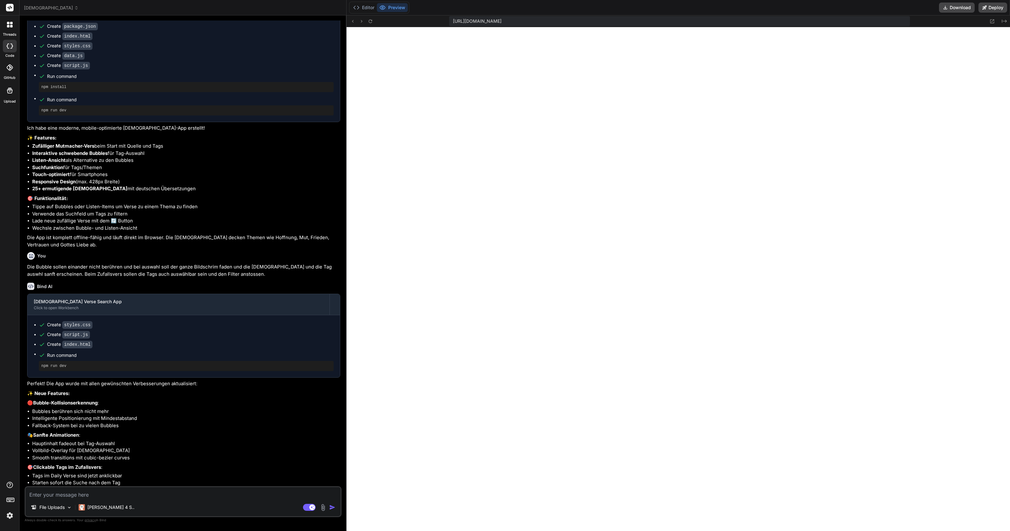
scroll to position [370, 0]
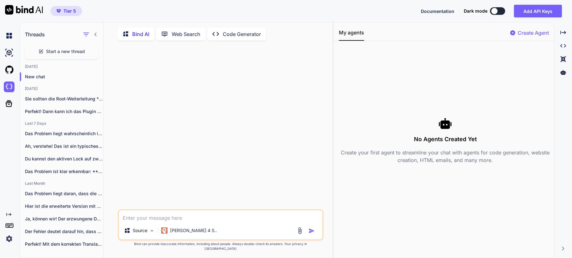
scroll to position [3, 0]
click at [9, 87] on img at bounding box center [9, 86] width 11 height 11
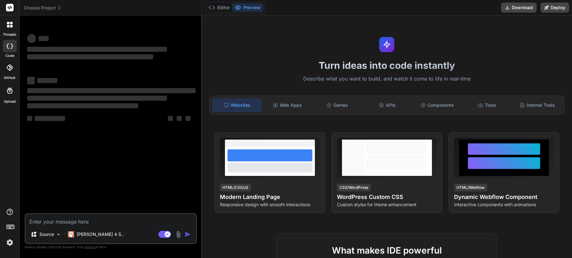
click at [52, 8] on span "Choose Project" at bounding box center [43, 8] width 38 height 6
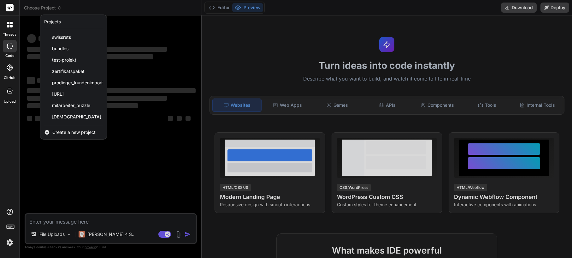
click at [50, 9] on div at bounding box center [286, 129] width 572 height 258
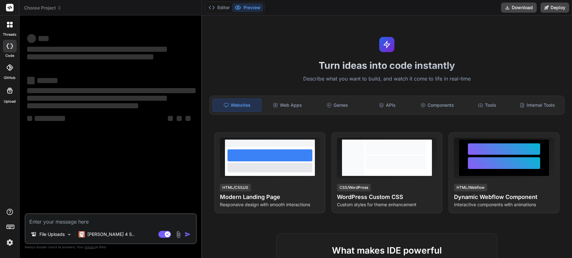
click at [50, 9] on span "Choose Project" at bounding box center [43, 8] width 38 height 6
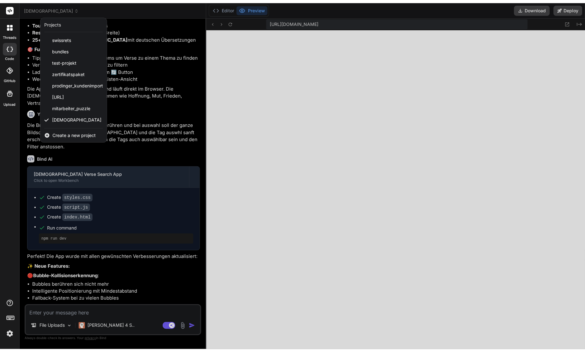
scroll to position [150, 0]
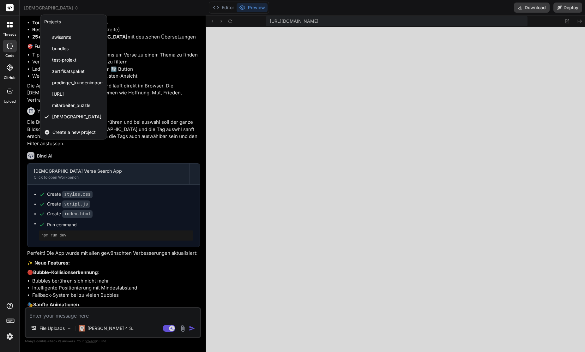
click at [527, 9] on div at bounding box center [292, 176] width 585 height 352
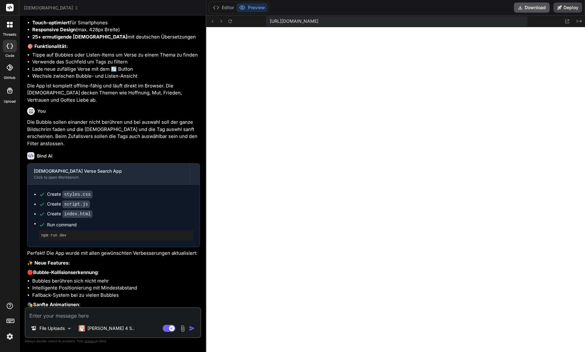
click at [528, 8] on button "Download" at bounding box center [532, 8] width 36 height 10
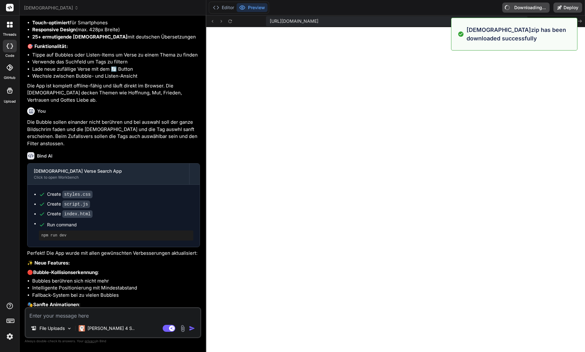
type textarea "x"
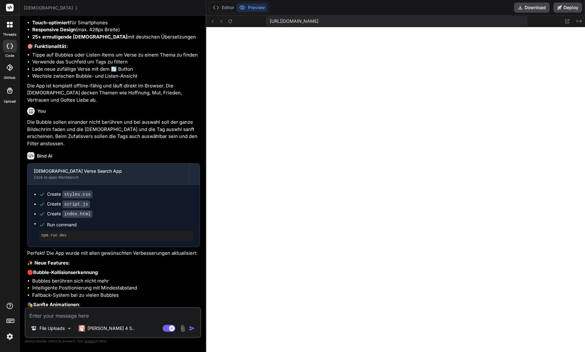
scroll to position [592, 0]
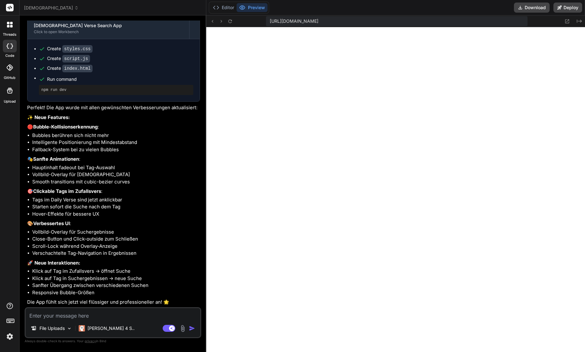
click at [74, 258] on textarea at bounding box center [113, 313] width 175 height 11
type textarea "Ö"
type textarea "x"
type textarea "Öf"
type textarea "x"
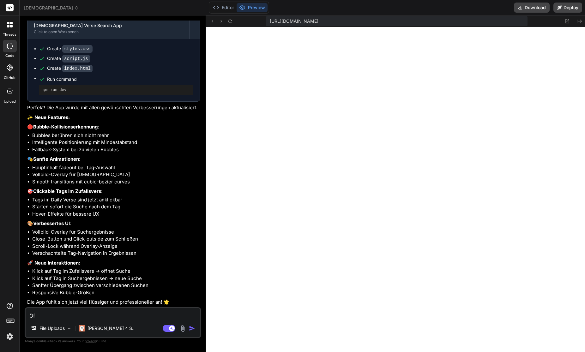
type textarea "Öff"
type textarea "x"
type textarea "Öffn"
type textarea "x"
type textarea "Öffne"
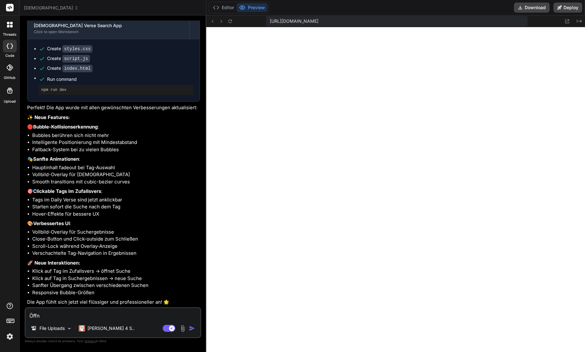
type textarea "x"
type textarea "Öffne"
type textarea "x"
type textarea "Öffne n"
type textarea "x"
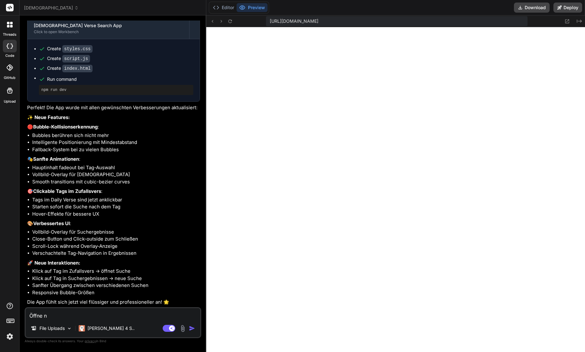
type textarea "Öffne ni"
type textarea "x"
type textarea "Öffne nic"
type textarea "x"
type textarea "Öffne nich"
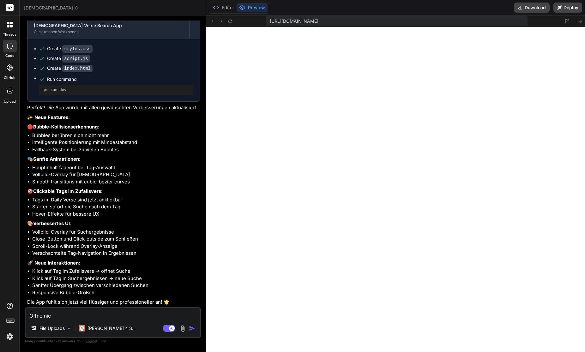
type textarea "x"
type textarea "Öffne nicht"
type textarea "x"
type textarea "Öffne nicht"
type textarea "x"
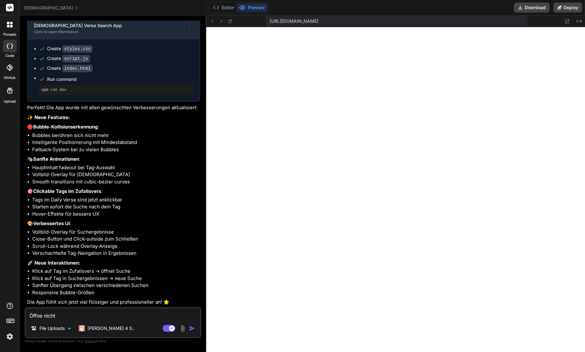
type textarea "Öffne nicht e"
type textarea "x"
type textarea "Öffne nicht ei"
type textarea "x"
type textarea "Öffne nicht ein"
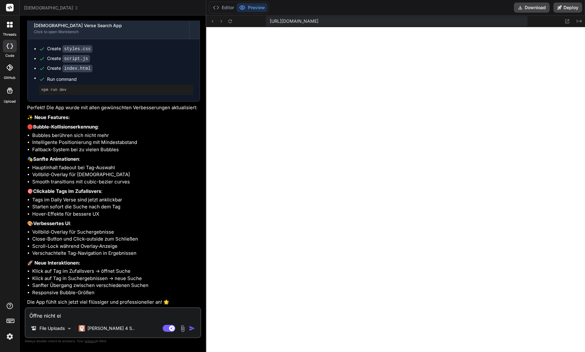
type textarea "x"
type textarea "Öffne nicht ein"
type textarea "x"
type textarea "Öffne nicht ein M"
type textarea "x"
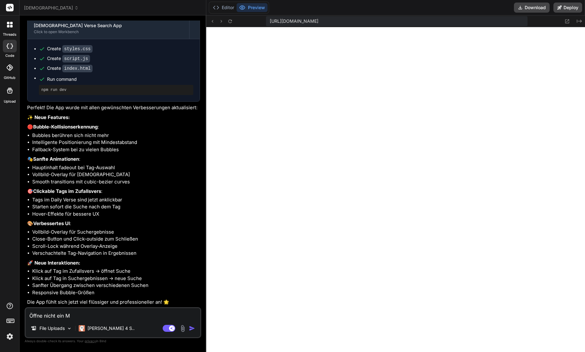
type textarea "Öffne nicht ein Mo"
type textarea "x"
type textarea "Öffne nicht ein Mod"
type textarea "x"
type textarea "Öffne nicht ein Moda"
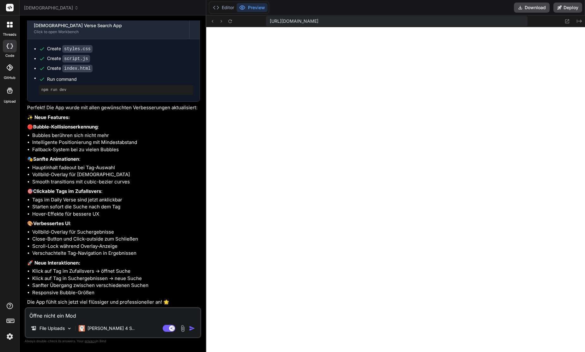
type textarea "x"
type textarea "Öffne nicht ein Modal"
type textarea "x"
type textarea "Öffne nicht ein Modal"
type textarea "x"
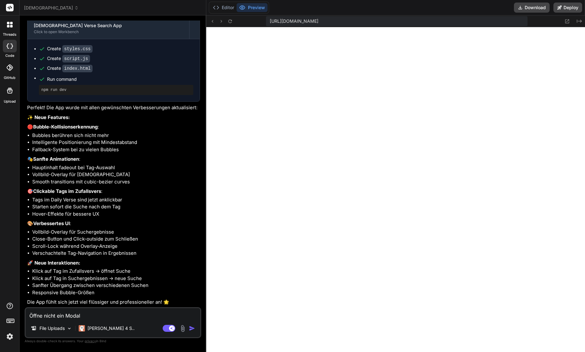
type textarea "Öffne nicht ein Modal s"
type textarea "x"
type textarea "Öffne nicht ein Modal so"
type textarea "x"
type textarea "Öffne nicht ein Modal sol"
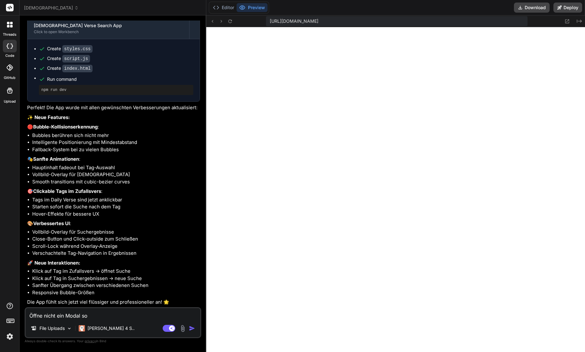
type textarea "x"
type textarea "Öffne nicht ein Modal soll"
type textarea "x"
type textarea "Öffne nicht ein Modal sol"
type textarea "x"
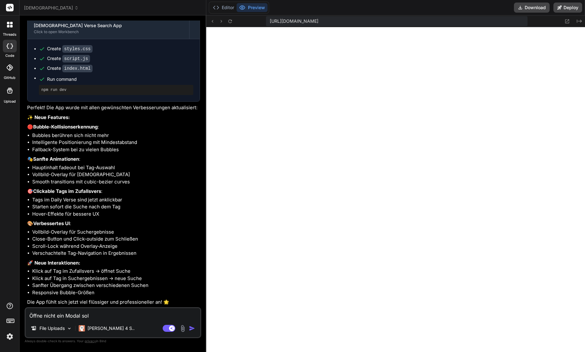
type textarea "Öffne nicht ein Modal so"
type textarea "x"
type textarea "Öffne nicht ein Modal s"
type textarea "x"
type textarea "Öffne nicht ein Modal"
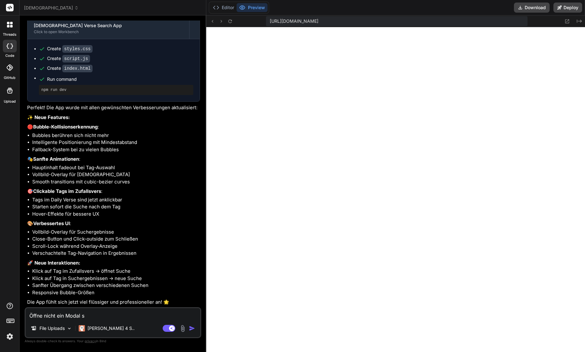
type textarea "x"
type textarea "Öffne nicht ein Modal b"
type textarea "x"
type textarea "Öffne nicht ein Modal be"
type textarea "x"
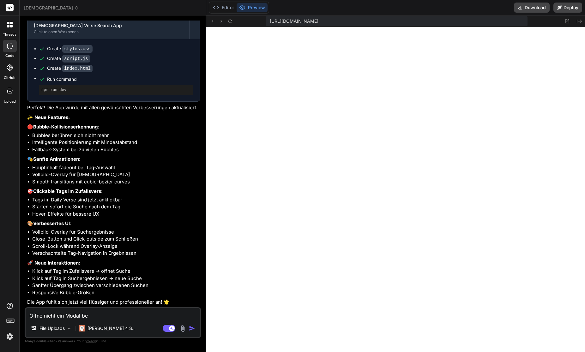
type textarea "Öffne nicht ein Modal bei"
type textarea "x"
type textarea "Öffne nicht ein Modal bei"
type textarea "x"
type textarea "Öffne nicht ein Modal bei a"
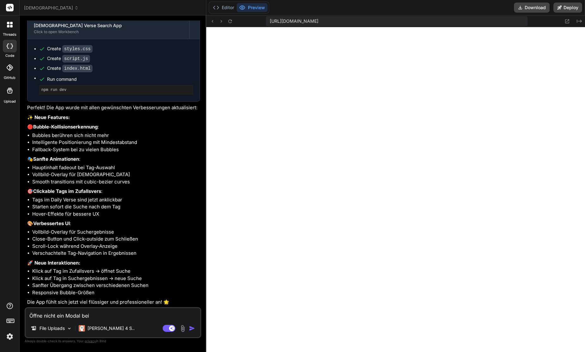
type textarea "x"
type textarea "Öffne nicht ein Modal bei au"
type textarea "x"
type textarea "Öffne nicht ein Modal bei aus"
type textarea "x"
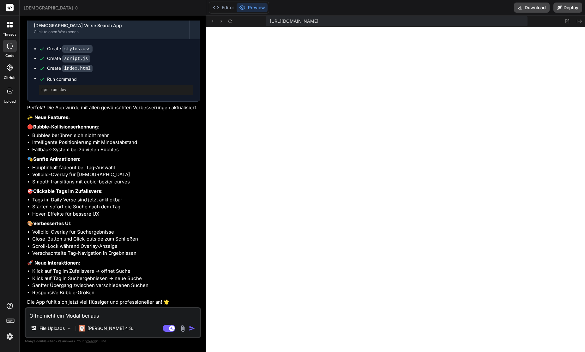
type textarea "Öffne nicht ein Modal bei ausw"
type textarea "x"
type textarea "Öffne nicht ein Modal bei auswa"
type textarea "x"
type textarea "Öffne nicht ein Modal bei auswah"
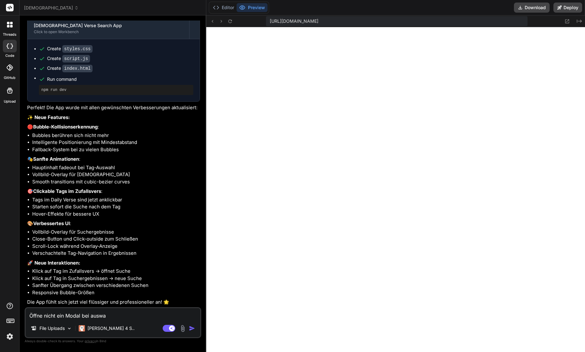
type textarea "x"
type textarea "Öffne nicht ein Modal bei auswahl"
type textarea "x"
type textarea "Öffne nicht ein Modal bei auswahl"
type textarea "x"
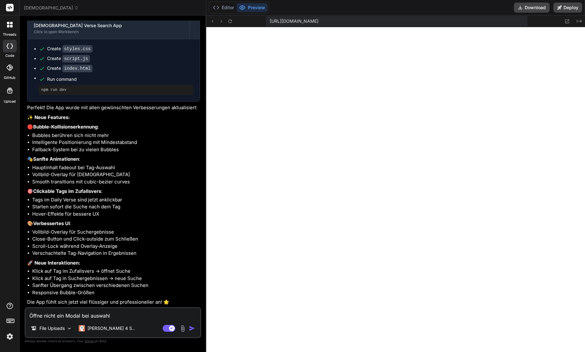
type textarea "Öffne nicht ein Modal bei auswahl e"
type textarea "x"
type textarea "Öffne nicht ein Modal bei auswahl ei"
type textarea "x"
type textarea "Öffne nicht ein Modal bei auswahl ein"
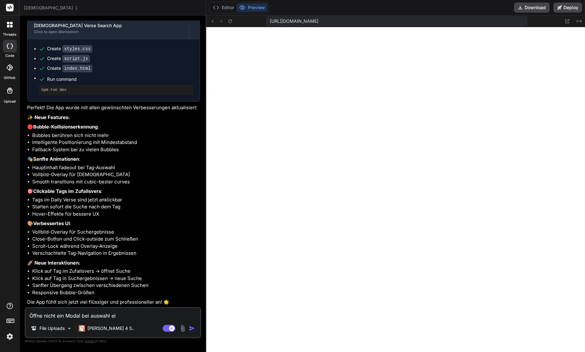
type textarea "x"
type textarea "Öffne nicht ein Modal bei auswahl eine"
type textarea "x"
type textarea "Öffne nicht ein Modal bei auswahl eines"
type textarea "x"
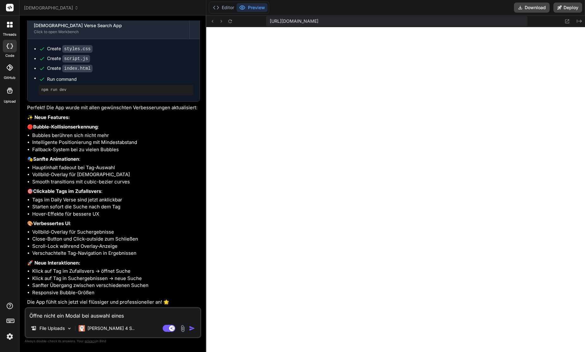
type textarea "Öffne nicht ein Modal bei auswahl eines"
type textarea "x"
type textarea "Öffne nicht ein Modal bei auswahl eines T"
type textarea "x"
type textarea "Öffne nicht ein Modal bei auswahl eines Ta"
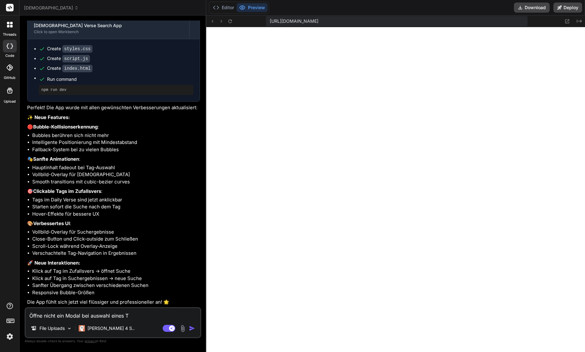
type textarea "x"
type textarea "Öffne nicht ein Modal bei auswahl eines Tag"
type textarea "x"
type textarea "Öffne nicht ein Modal bei auswahl eines Tags"
type textarea "x"
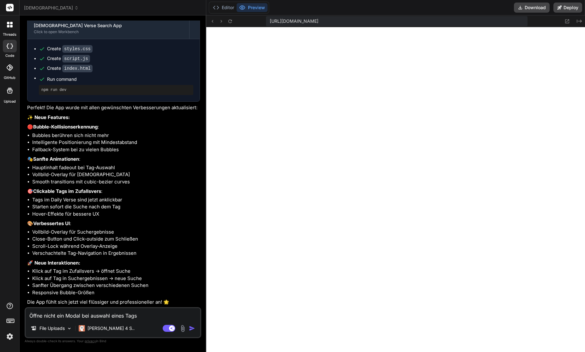
type textarea "Öffne nicht ein Modal bei auswahl eines Tags,"
type textarea "x"
type textarea "Öffne nicht ein Modal bei auswahl eines Tags,"
type textarea "x"
type textarea "Öffne nicht ein Modal bei auswahl eines Tags, s"
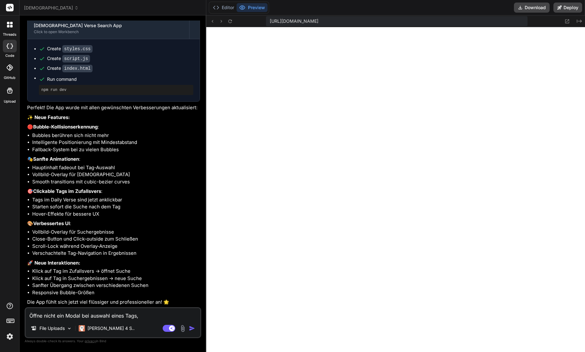
type textarea "x"
type textarea "Öffne nicht ein Modal bei auswahl eines Tags, so"
type textarea "x"
type textarea "Öffne nicht ein Modal bei auswahl eines Tags, son"
type textarea "x"
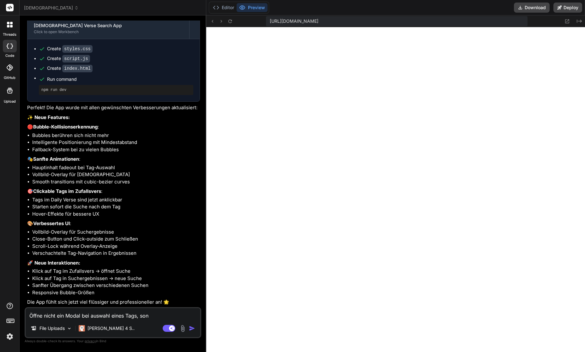
type textarea "Öffne nicht ein Modal bei auswahl eines Tags, sond"
type textarea "x"
type textarea "Öffne nicht ein Modal bei auswahl eines Tags, sonde"
type textarea "x"
type textarea "Öffne nicht ein Modal bei auswahl eines Tags, sonder"
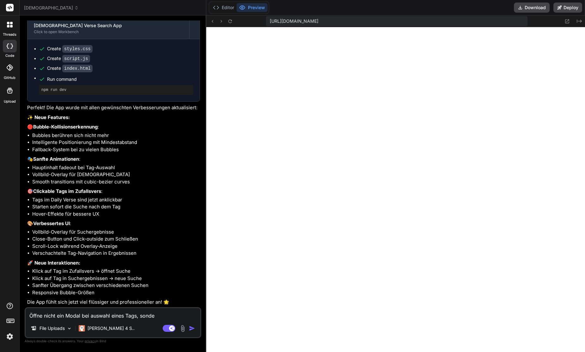
type textarea "x"
type textarea "Öffne nicht ein Modal bei auswahl eines Tags, sondern"
type textarea "x"
type textarea "Öffne nicht ein Modal bei auswahl eines Tags, sondern"
type textarea "x"
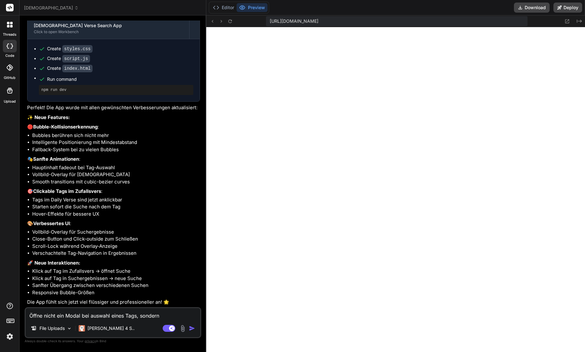
type textarea "Öffne nicht ein Modal bei auswahl eines Tags, sondern ö"
type textarea "x"
type textarea "Öffne nicht ein Modal bei auswahl eines Tags, sondern öf"
type textarea "x"
type textarea "Öffne nicht ein Modal bei auswahl eines Tags, sondern öff"
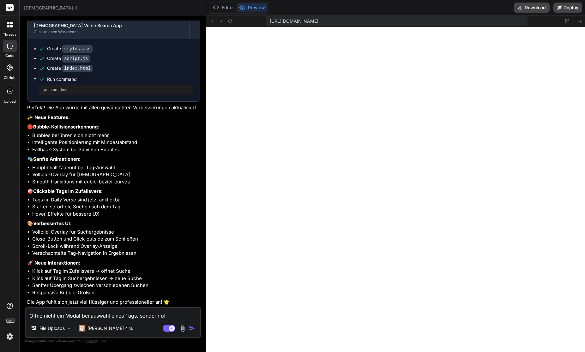
type textarea "x"
type textarea "Öffne nicht ein Modal bei auswahl eines Tags, sondern öffn"
type textarea "x"
type textarea "Öffne nicht ein Modal bei auswahl eines Tags, sondern öffne"
type textarea "x"
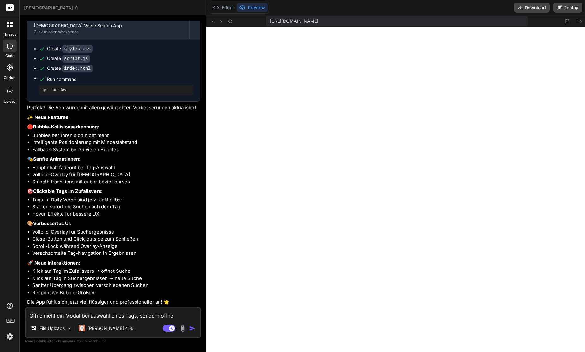
type textarea "Öffne nicht ein Modal bei auswahl eines Tags, sondern öffne"
type textarea "x"
type textarea "Öffne nicht ein Modal bei auswahl eines Tags, sondern öffne e"
type textarea "x"
type textarea "Öffne nicht ein Modal bei auswahl eines Tags, sondern öffne ei"
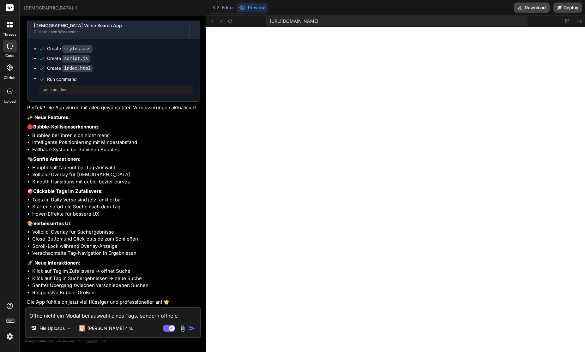
type textarea "x"
type textarea "Öffne nicht ein Modal bei auswahl eines Tags, sondern öffne ein"
type textarea "x"
type textarea "Öffne nicht ein Modal bei auswahl eines Tags, sondern öffne eine"
type textarea "x"
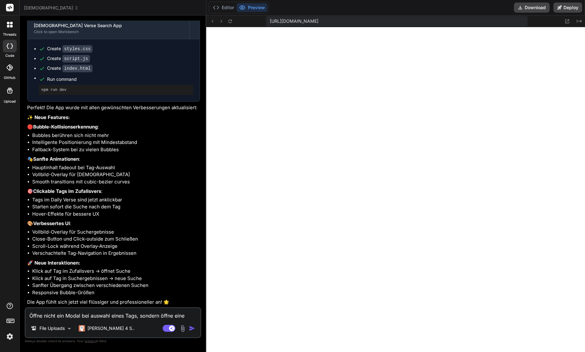
type textarea "Öffne nicht ein Modal bei auswahl eines Tags, sondern öffne eine"
type textarea "x"
type textarea "Öffne nicht ein Modal bei auswahl eines Tags, sondern öffne eine e"
type textarea "x"
type textarea "Öffne nicht ein Modal bei auswahl eines Tags, sondern öffne eine ei"
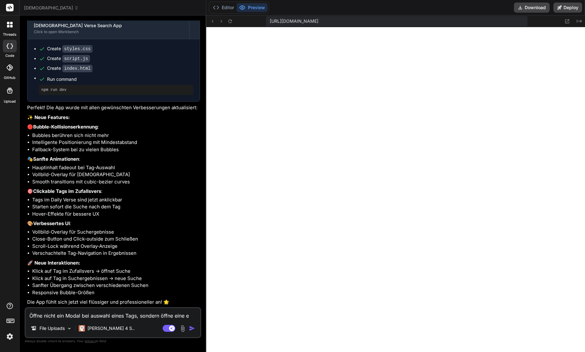
type textarea "x"
type textarea "Öffne nicht ein Modal bei auswahl eines Tags, sondern öffne eine eig"
type textarea "x"
type textarea "Öffne nicht ein Modal bei auswahl eines Tags, sondern öffne eine eige"
type textarea "x"
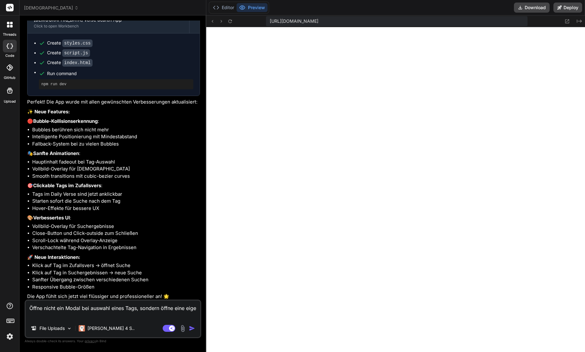
type textarea "Öffne nicht ein Modal bei auswahl eines Tags, sondern öffne eine eigen"
type textarea "x"
type textarea "Öffne nicht ein Modal bei auswahl eines Tags, sondern öffne eine eigene"
type textarea "x"
type textarea "Öffne nicht ein Modal bei auswahl eines Tags, sondern öffne eine eigene"
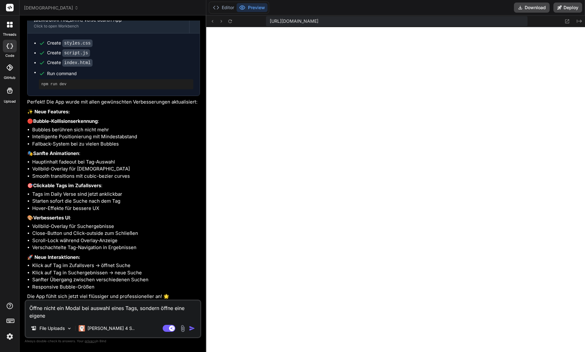
type textarea "x"
type textarea "Öffne nicht ein Modal bei auswahl eines Tags, sondern öffne eine eigene S"
type textarea "x"
type textarea "Öffne nicht ein Modal bei auswahl eines Tags, sondern öffne eine eigene Se"
type textarea "x"
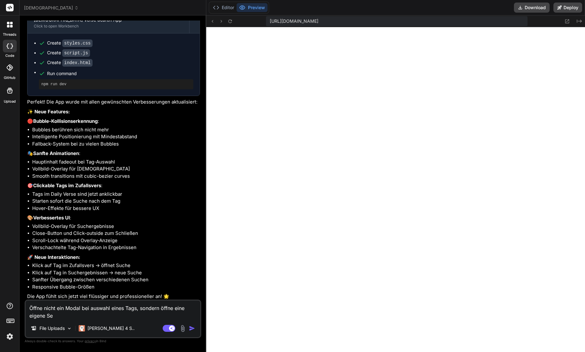
type textarea "Öffne nicht ein Modal bei auswahl eines Tags, sondern öffne eine eigene Sei"
type textarea "x"
type textarea "Öffne nicht ein Modal bei auswahl eines Tags, sondern öffne eine eigene Seit"
type textarea "x"
type textarea "Öffne nicht ein Modal bei auswahl eines Tags, sondern öffne eine eigene Seite"
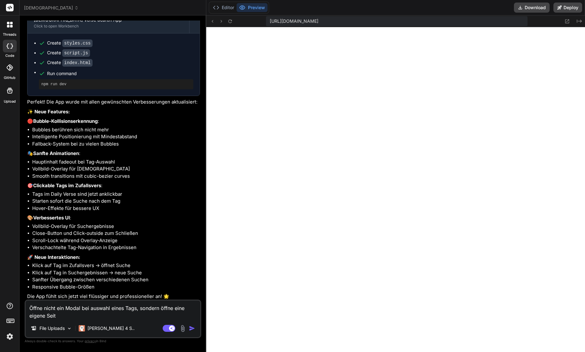
type textarea "x"
type textarea "Öffne nicht ein Modal bei auswahl eines Tags, sondern öffne eine eigene Seite"
type textarea "x"
type textarea "Öffne nicht ein Modal bei auswahl eines Tags, sondern öffne eine eigene Seite m"
type textarea "x"
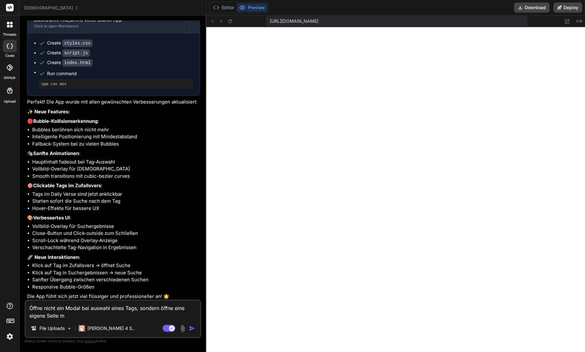
type textarea "Öffne nicht ein Modal bei auswahl eines Tags, sondern öffne eine eigene Seite mi"
type textarea "x"
type textarea "Öffne nicht ein Modal bei auswahl eines Tags, sondern öffne eine eigene Seite m…"
type textarea "x"
type textarea "Öffne nicht ein Modal bei auswahl eines Tags, sondern öffne eine eigene Seite m…"
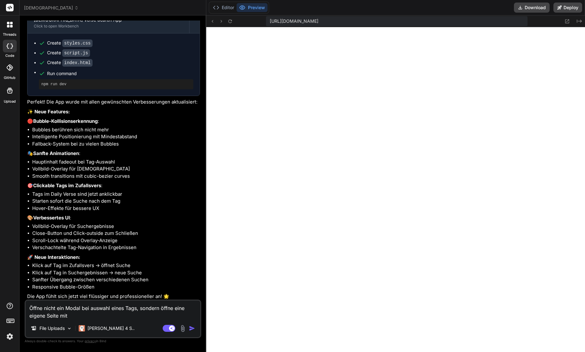
type textarea "x"
type textarea "Öffne nicht ein Modal bei auswahl eines Tags, sondern öffne eine eigene Seite m…"
type textarea "x"
type textarea "Öffne nicht ein Modal bei auswahl eines Tags, sondern öffne eine eigene Seite m…"
type textarea "x"
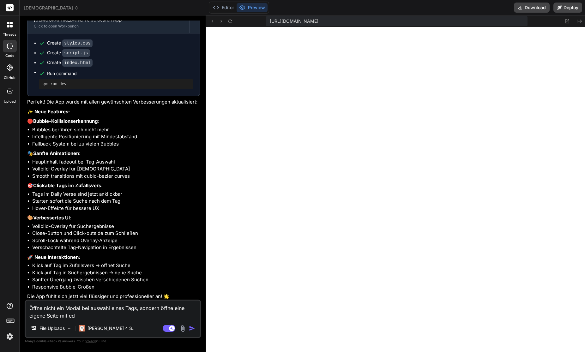
type textarea "Öffne nicht ein Modal bei auswahl eines Tags, sondern öffne eine eigene Seite m…"
type textarea "x"
type textarea "Öffne nicht ein Modal bei auswahl eines Tags, sondern öffne eine eigene Seite m…"
type textarea "x"
type textarea "Öffne nicht ein Modal bei auswahl eines Tags, sondern öffne eine eigene Seite m…"
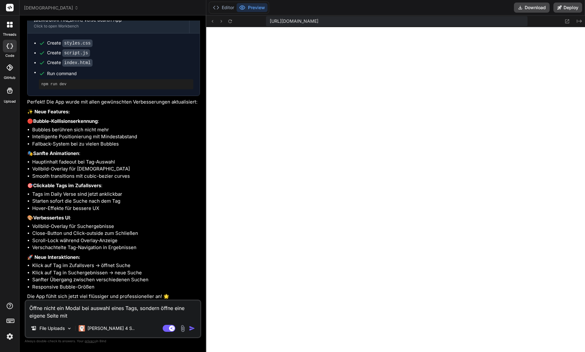
type textarea "x"
type textarea "Öffne nicht ein Modal bei auswahl eines Tags, sondern öffne eine eigene Seite m…"
type textarea "x"
type textarea "Öffne nicht ein Modal bei auswahl eines Tags, sondern öffne eine eigene Seite m…"
type textarea "x"
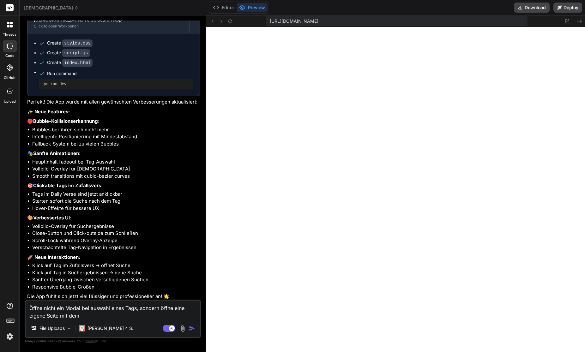
type textarea "Öffne nicht ein Modal bei auswahl eines Tags, sondern öffne eine eigene Seite m…"
type textarea "x"
type textarea "Öffne nicht ein Modal bei auswahl eines Tags, sondern öffne eine eigene Seite m…"
type textarea "x"
type textarea "Öffne nicht ein Modal bei auswahl eines Tags, sondern öffne eine eigene Seite m…"
